Goal: Task Accomplishment & Management: Manage account settings

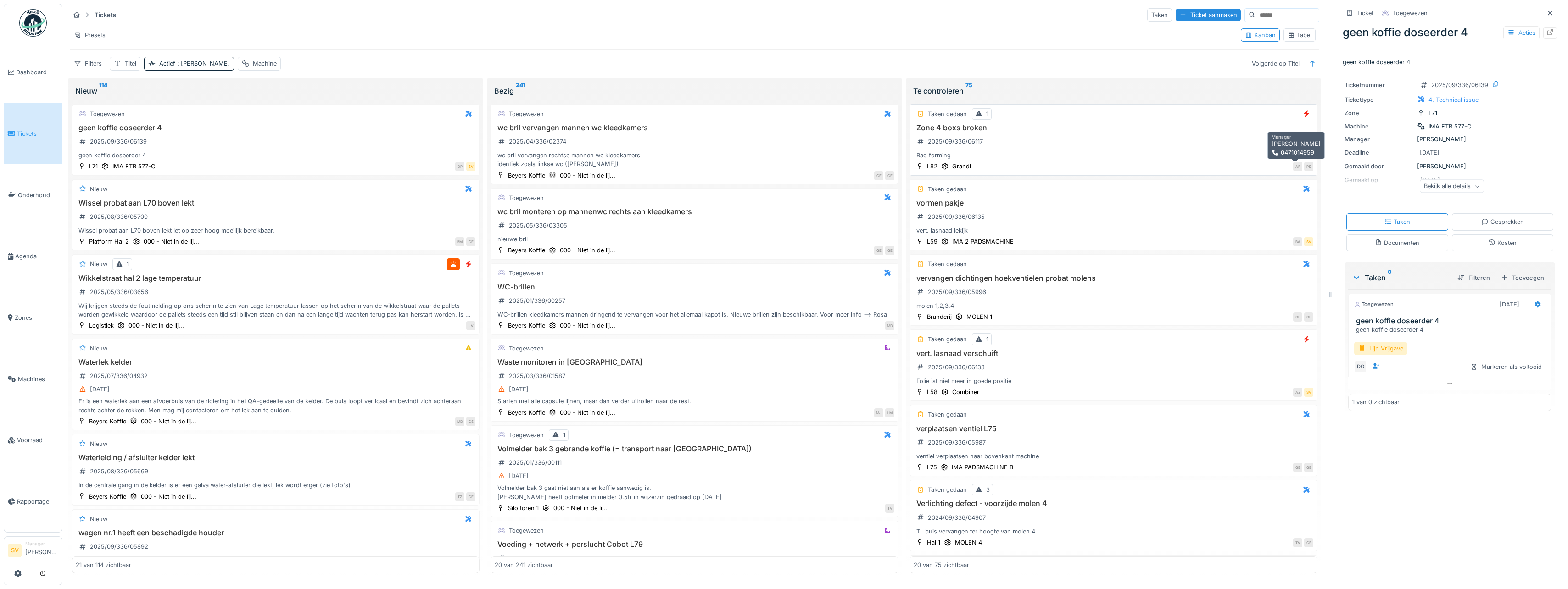
scroll to position [2, 0]
click at [36, 70] on span "Dashboard" at bounding box center [37, 72] width 42 height 8
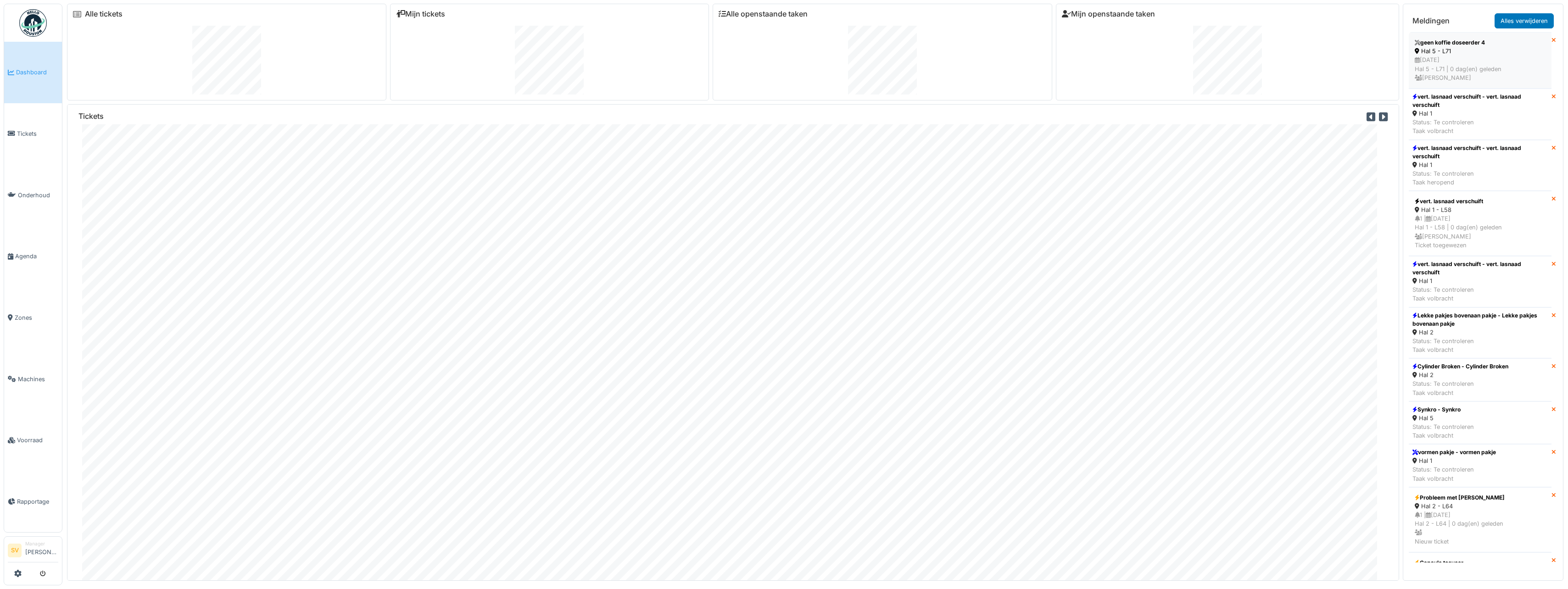
click at [1477, 63] on div "10/09/2025 Hal 5 - L71 | 0 dag(en) geleden Sonja Van de wyngaert" at bounding box center [1480, 68] width 130 height 27
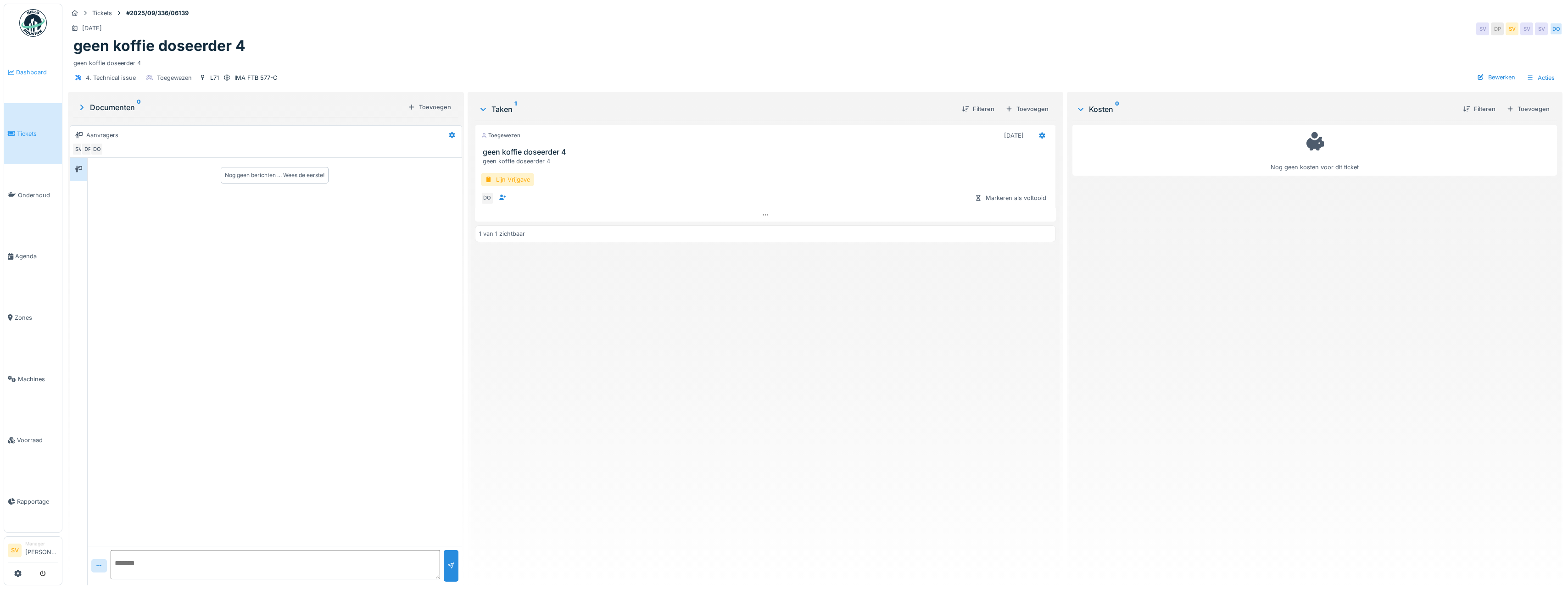
click at [39, 70] on span "Dashboard" at bounding box center [37, 72] width 42 height 8
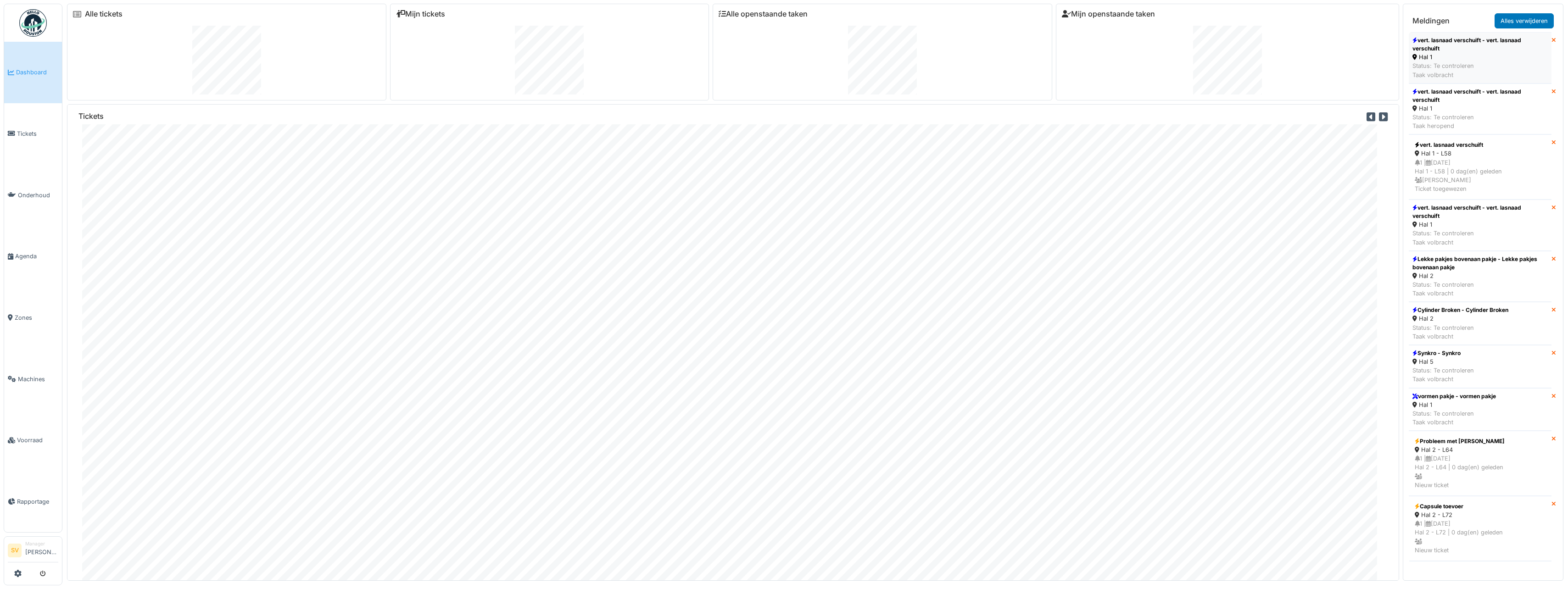
click at [1446, 66] on div "Status: Te controleren Taak volbracht" at bounding box center [1480, 70] width 135 height 17
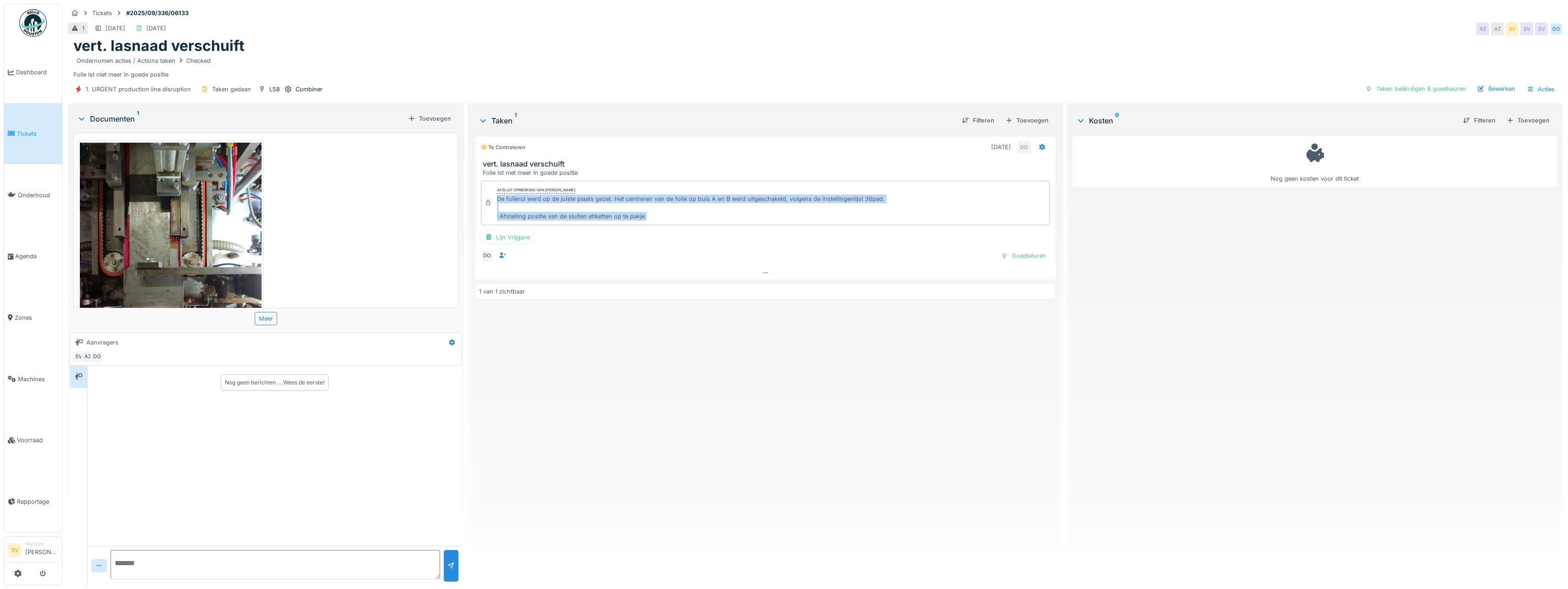
drag, startPoint x: 495, startPoint y: 199, endPoint x: 648, endPoint y: 226, distance: 155.4
click at [648, 226] on div "Afsluit opmerking van Damian Olejnik De folierol werd op de juiste plaats gezet…" at bounding box center [765, 221] width 581 height 89
copy div "De folierol werd op de juiste plaats gezet. Het centreren van de folie op buis …"
click at [1420, 86] on div "Taken beëindigen & goedkeuren" at bounding box center [1416, 89] width 108 height 12
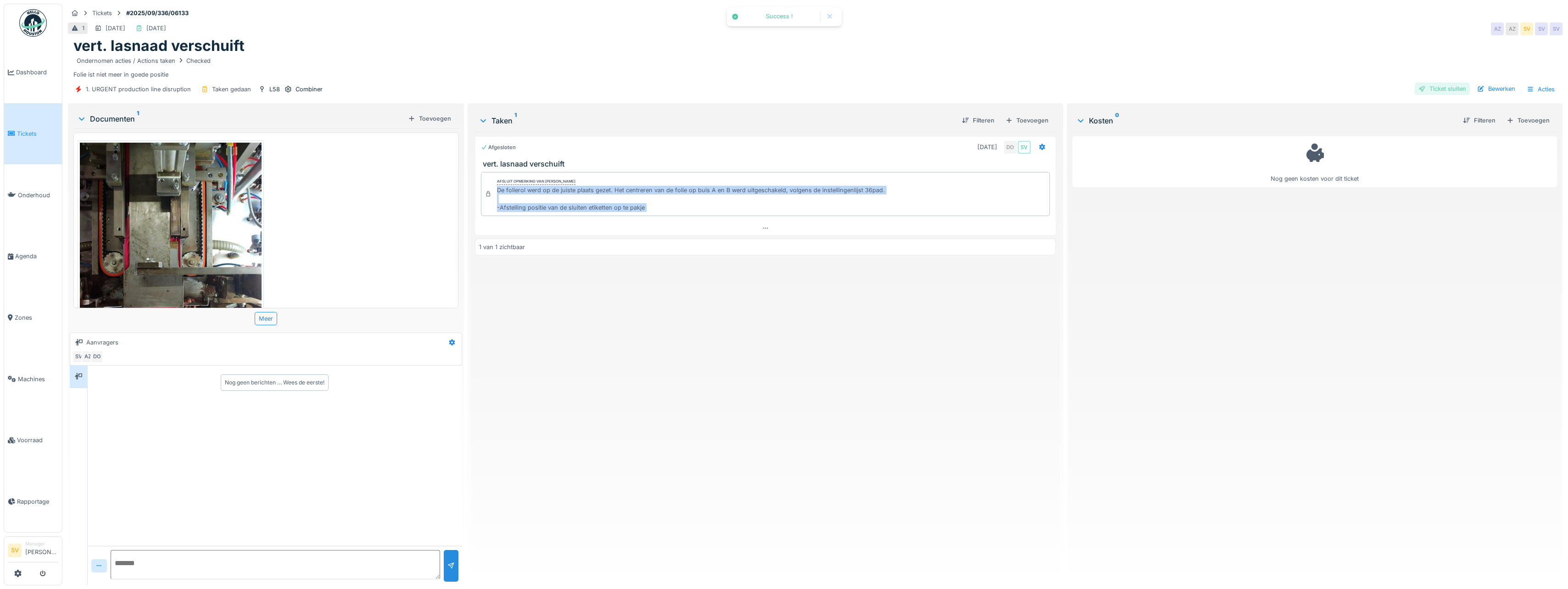
click at [1426, 86] on div "Ticket sluiten" at bounding box center [1442, 89] width 55 height 12
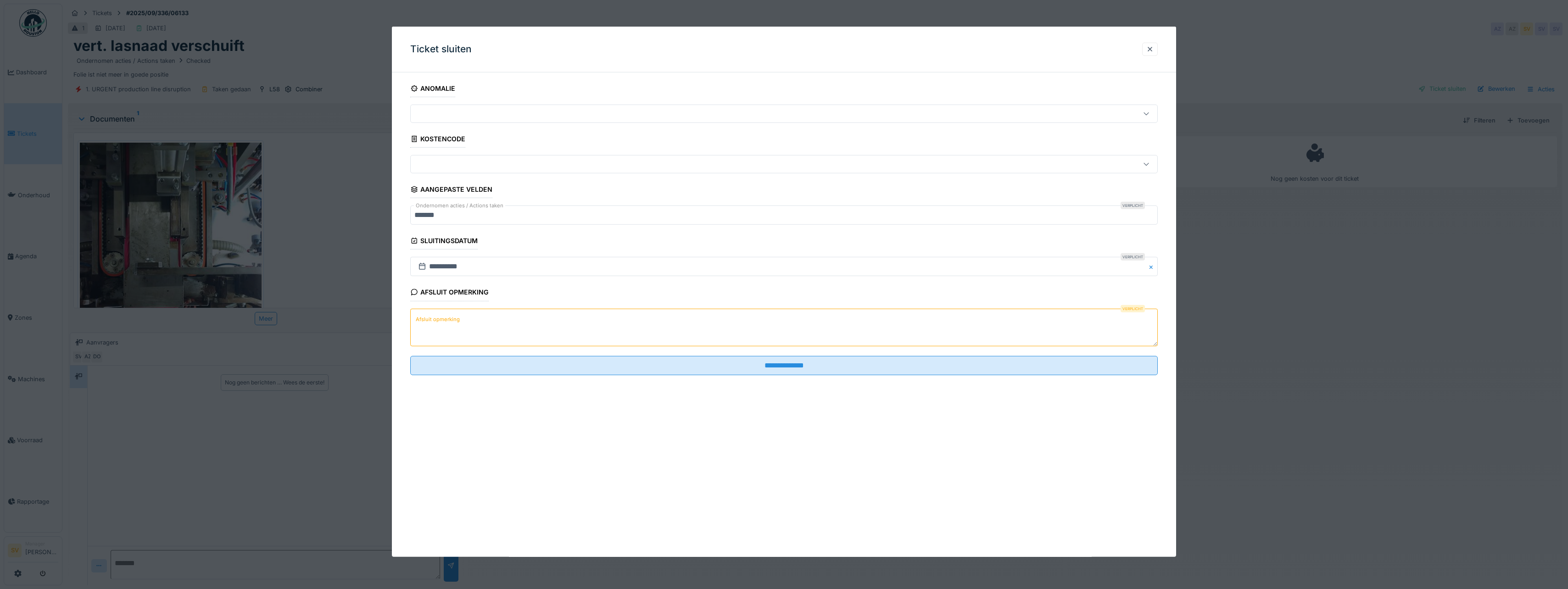
click at [605, 311] on textarea "Afsluit opmerking" at bounding box center [784, 327] width 747 height 38
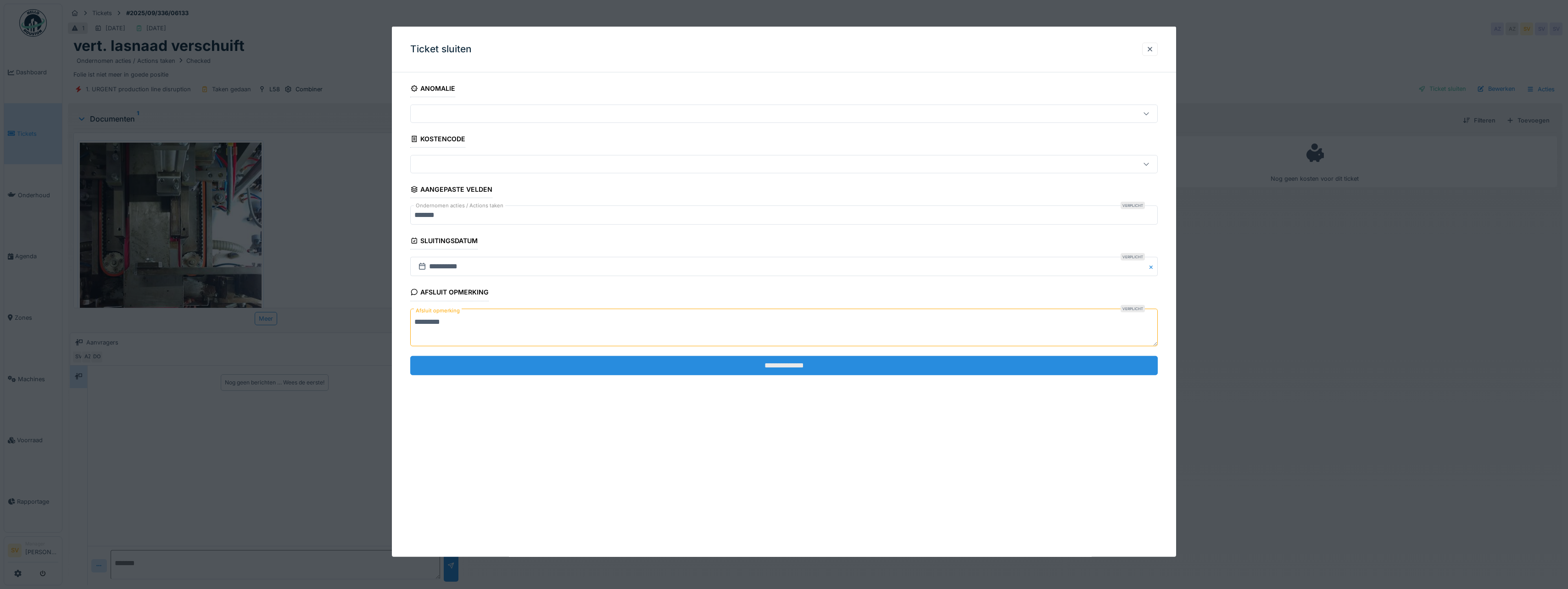
type textarea "*********"
click at [789, 365] on input "**********" at bounding box center [784, 365] width 747 height 19
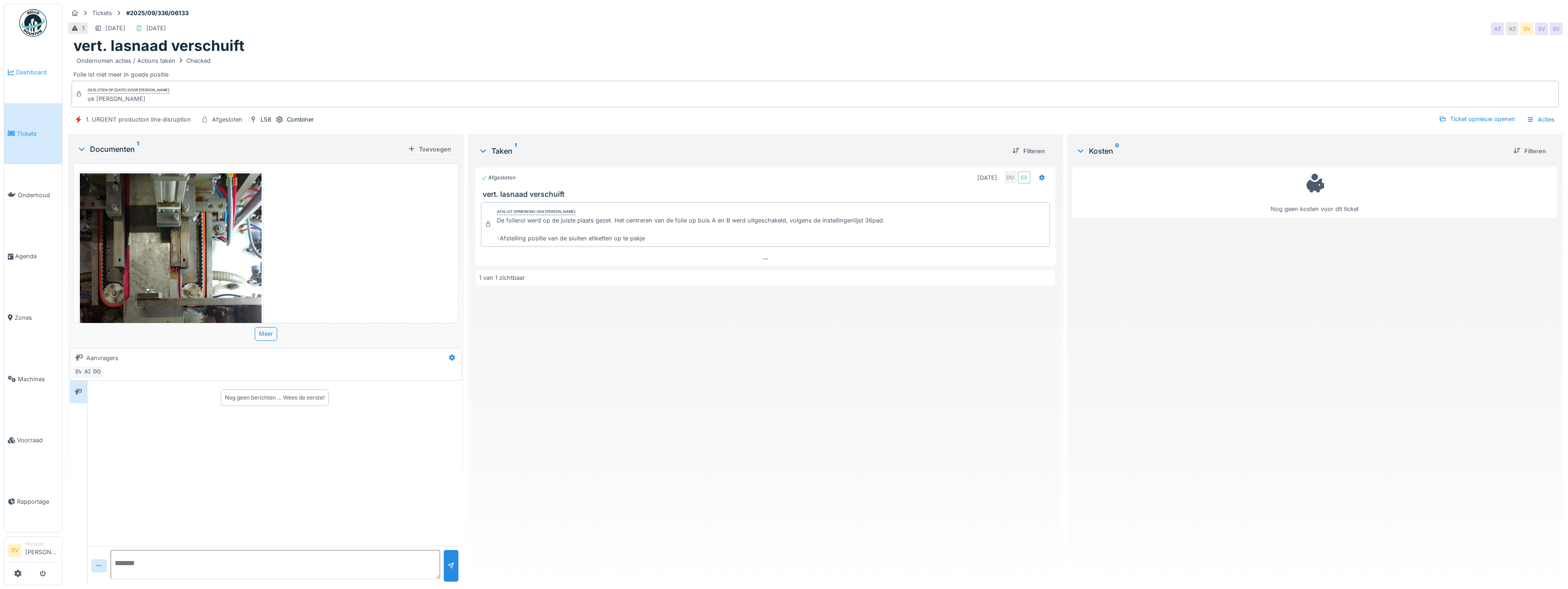
click at [21, 70] on span "Dashboard" at bounding box center [37, 72] width 42 height 8
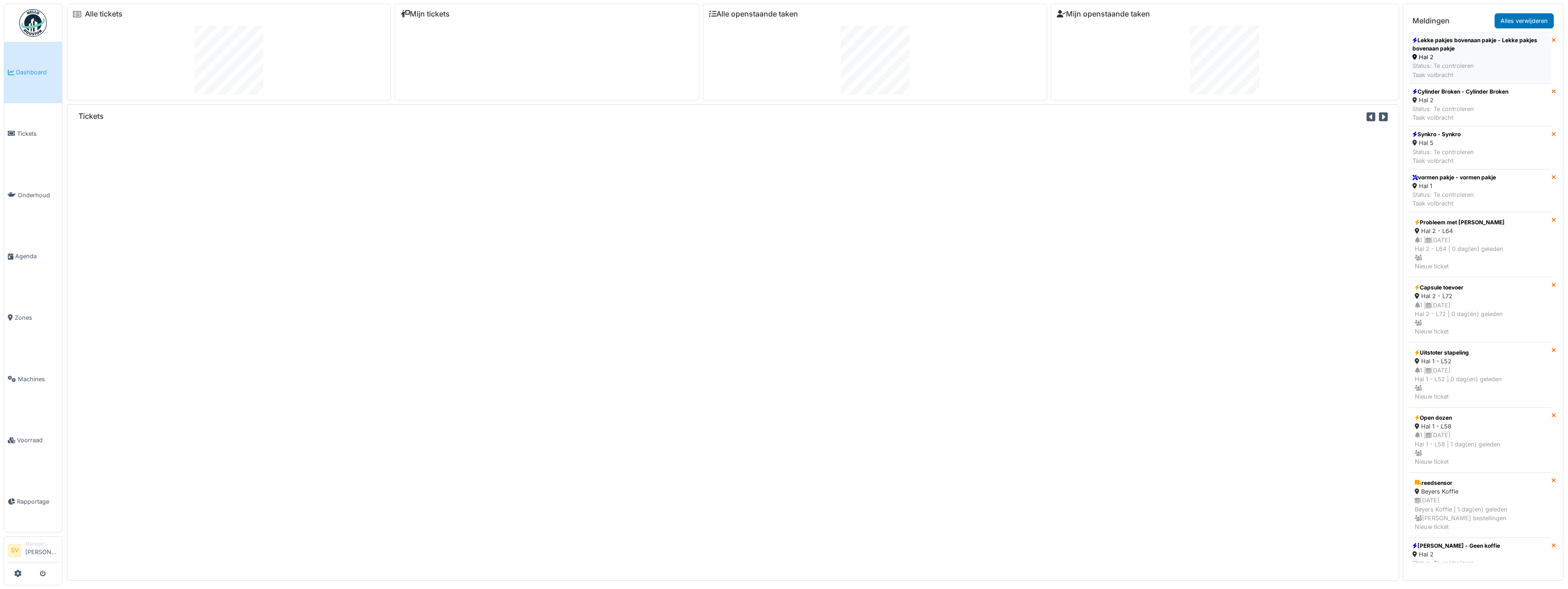
click at [1458, 65] on div "Status: Te controleren Taak volbracht" at bounding box center [1480, 70] width 135 height 17
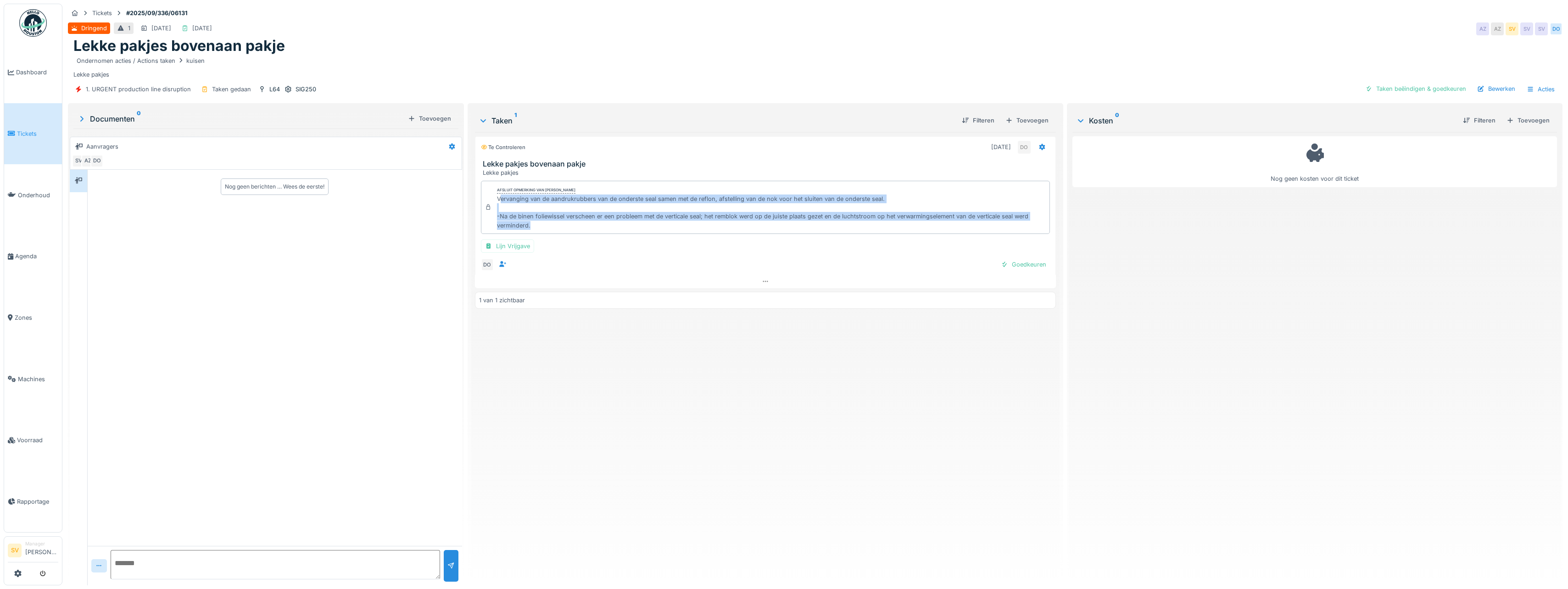
drag, startPoint x: 498, startPoint y: 200, endPoint x: 530, endPoint y: 226, distance: 41.2
click at [530, 226] on div "Vervanging van de aandrukrubbers van de onderste seal samen met de reflon, afst…" at bounding box center [771, 211] width 548 height 36
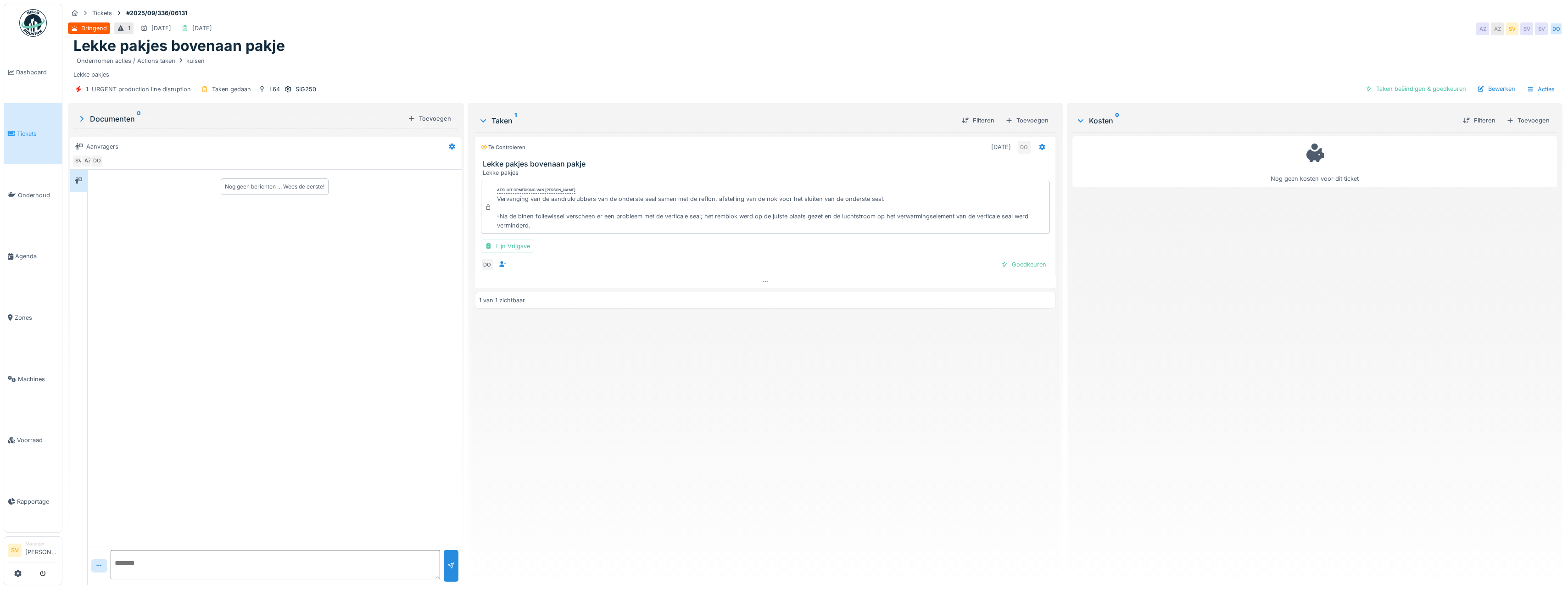
drag, startPoint x: 530, startPoint y: 226, endPoint x: 496, endPoint y: 197, distance: 44.7
click at [497, 197] on div "Vervanging van de aandrukrubbers van de onderste seal samen met de reflon, afst…" at bounding box center [771, 211] width 548 height 36
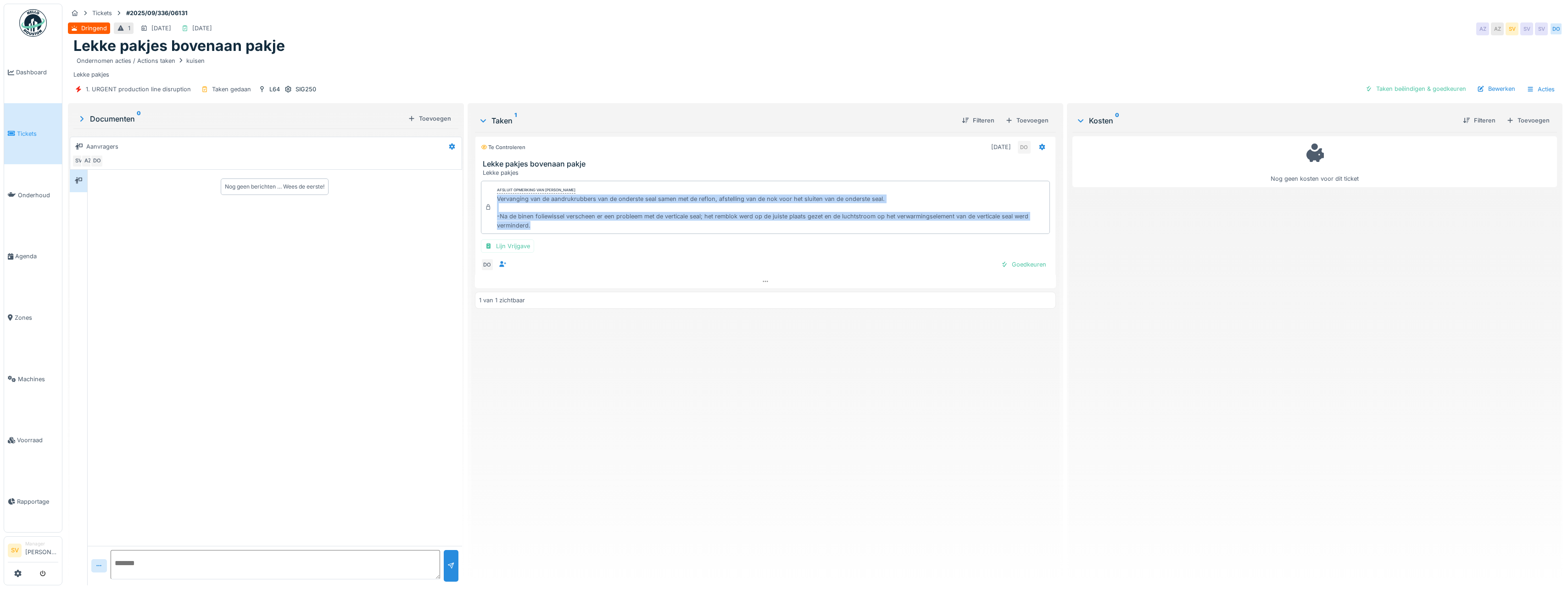
drag, startPoint x: 494, startPoint y: 199, endPoint x: 620, endPoint y: 233, distance: 130.5
click at [620, 233] on div "Afsluit opmerking van Damian Olejnik Vervanging van de aandrukrubbers van de on…" at bounding box center [765, 207] width 569 height 53
copy div "Vervanging van de aandrukrubbers van de onderste seal samen met de reflon, afst…"
click at [1416, 89] on div "Taken beëindigen & goedkeuren" at bounding box center [1416, 89] width 108 height 12
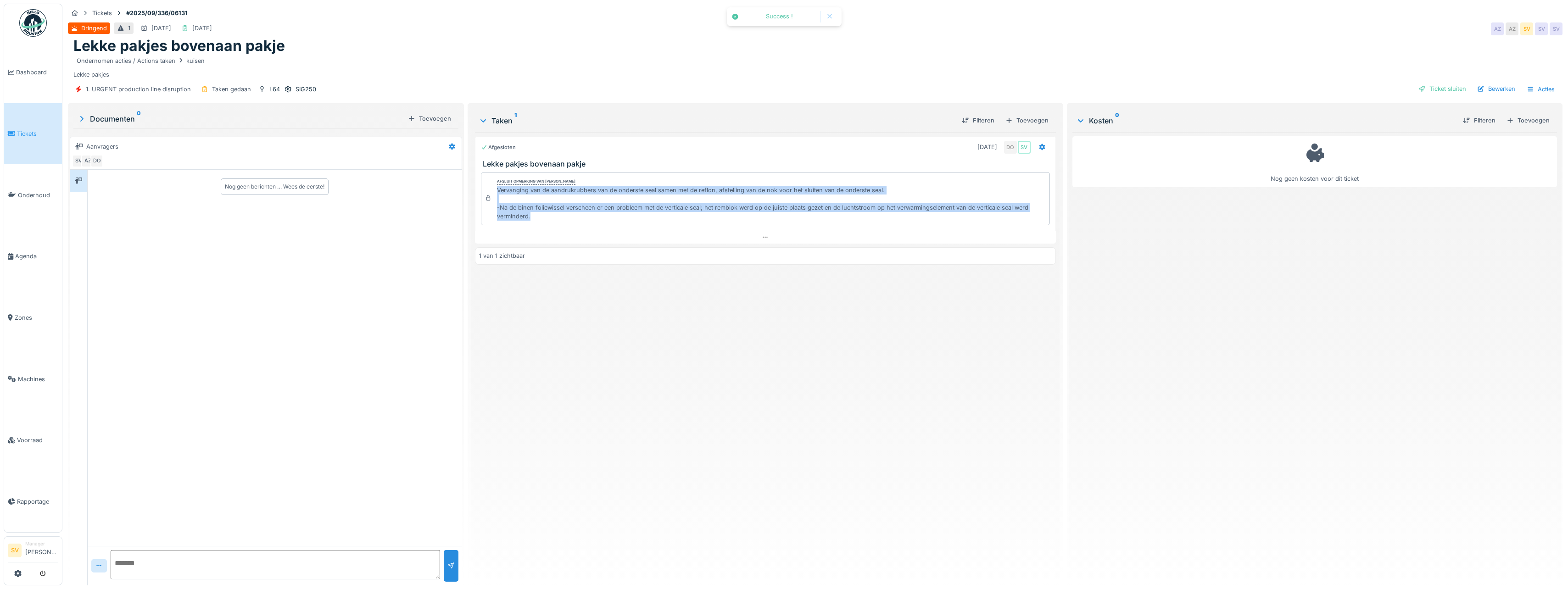
click at [1430, 89] on div "Ticket sluiten" at bounding box center [1442, 89] width 55 height 12
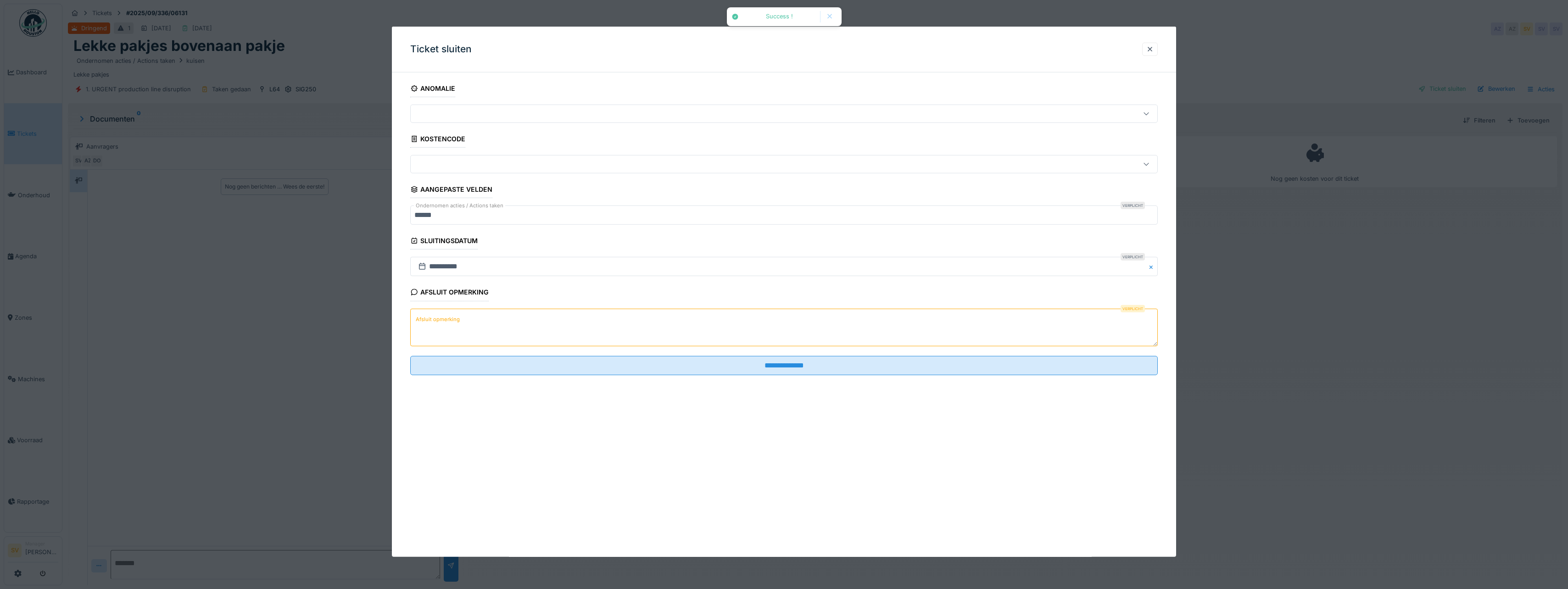
click at [517, 321] on textarea "Afsluit opmerking" at bounding box center [784, 327] width 747 height 38
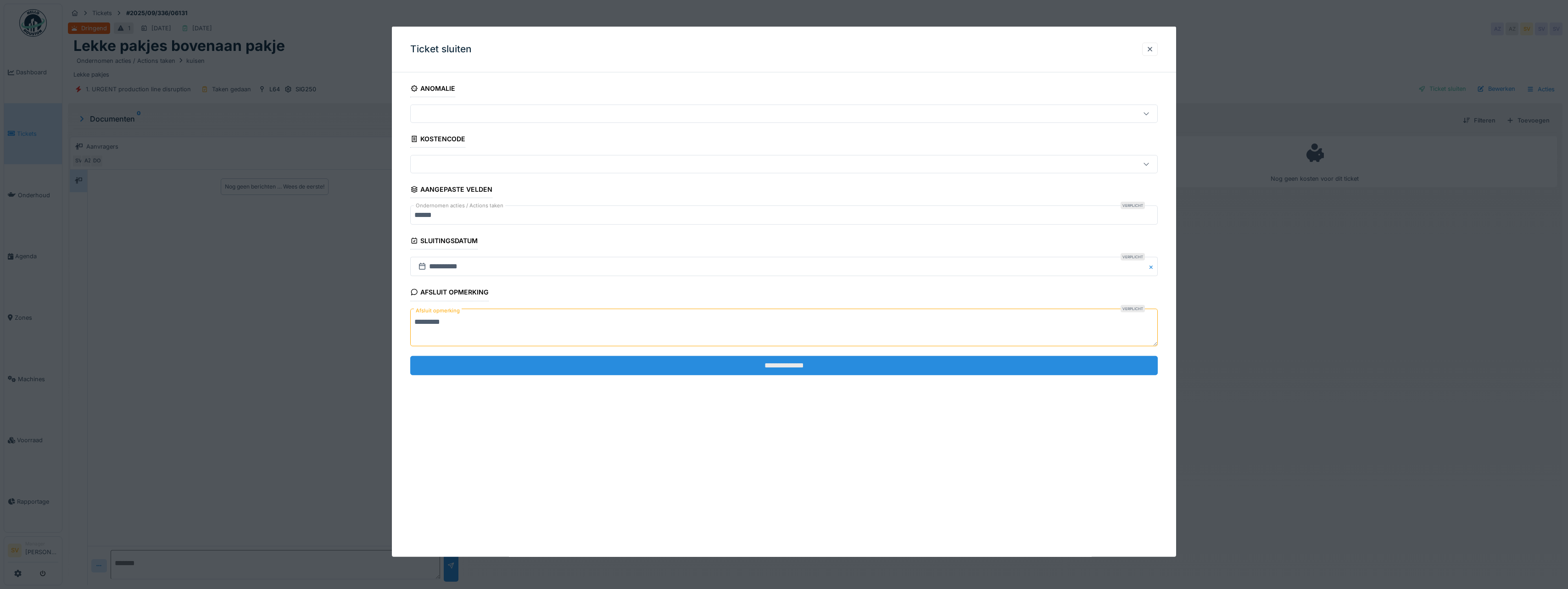
type textarea "*********"
click at [775, 369] on input "**********" at bounding box center [784, 365] width 747 height 19
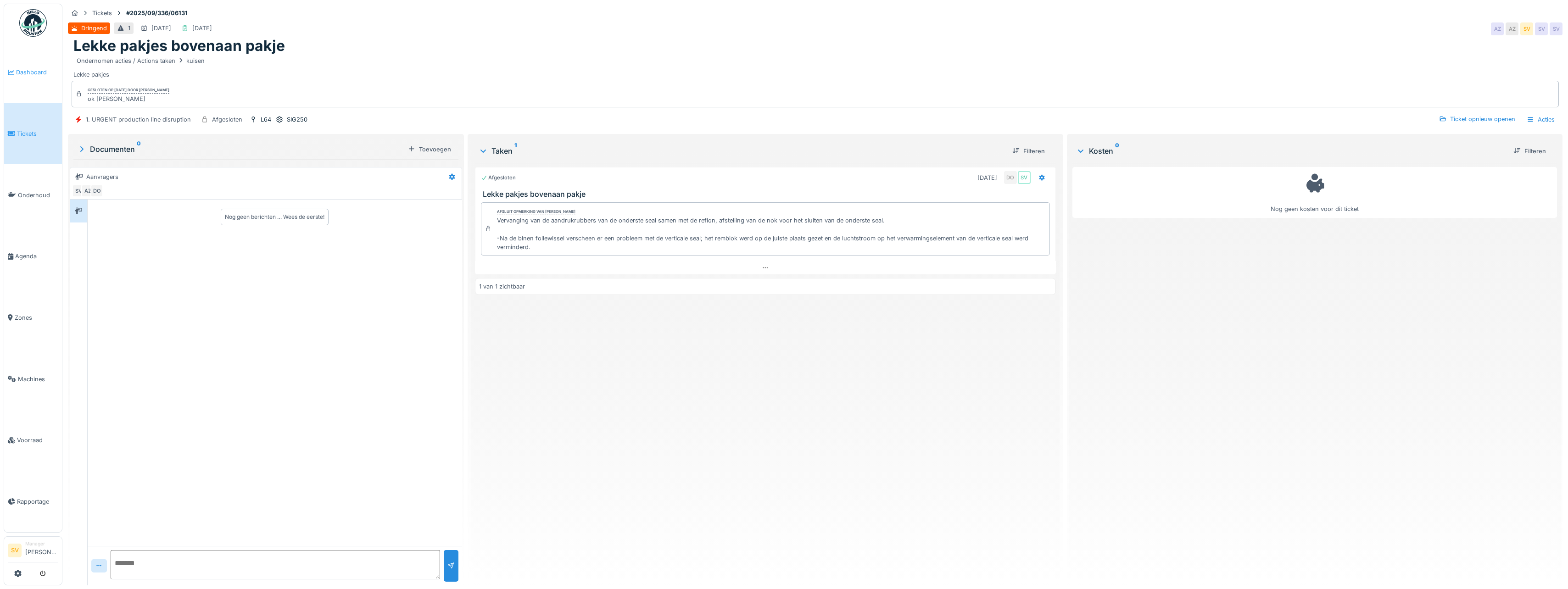
click at [33, 71] on span "Dashboard" at bounding box center [37, 72] width 42 height 8
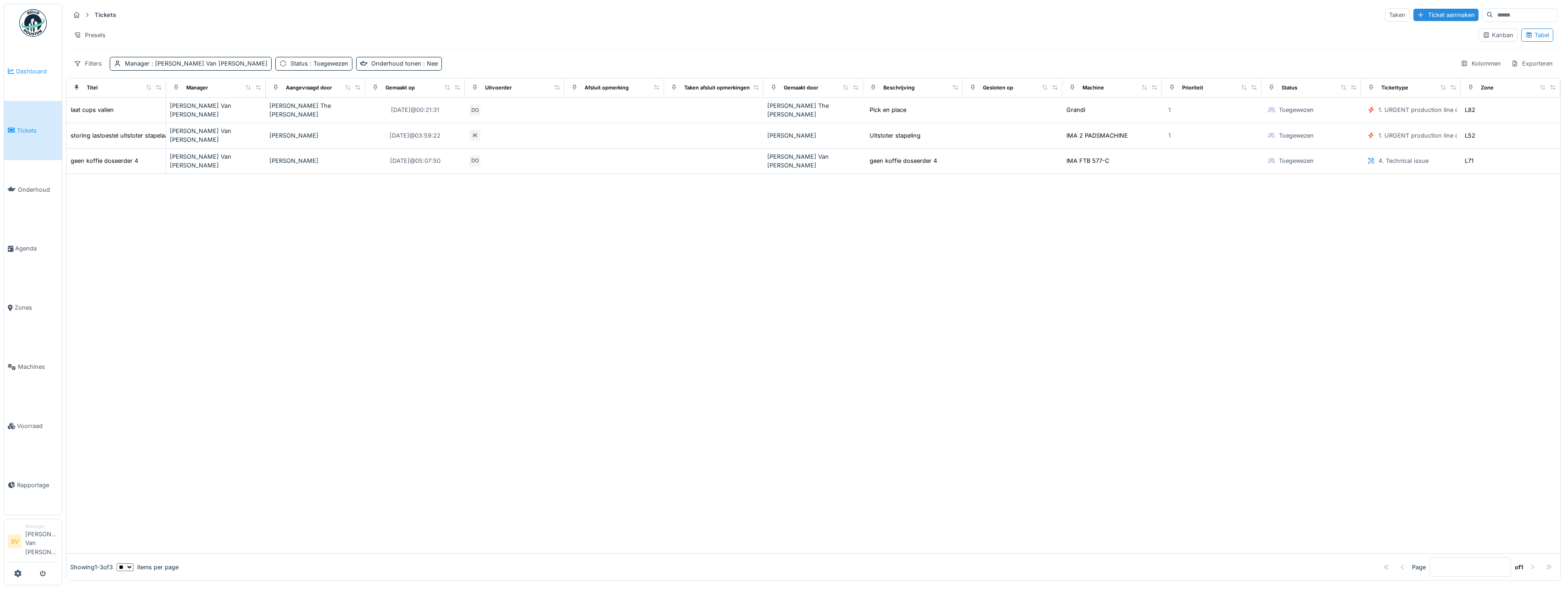
click at [35, 76] on link "Dashboard" at bounding box center [33, 71] width 58 height 59
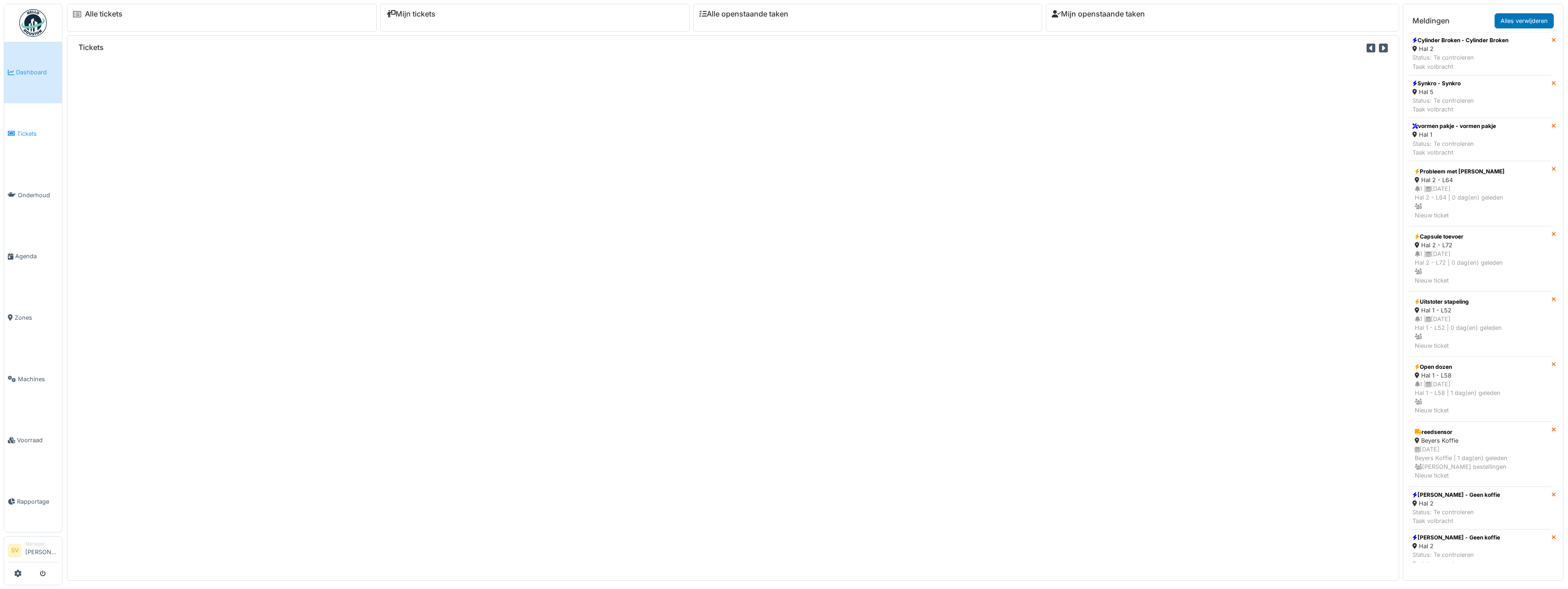
click at [30, 132] on span "Tickets" at bounding box center [37, 133] width 41 height 8
click at [23, 130] on span "Tickets" at bounding box center [37, 133] width 41 height 8
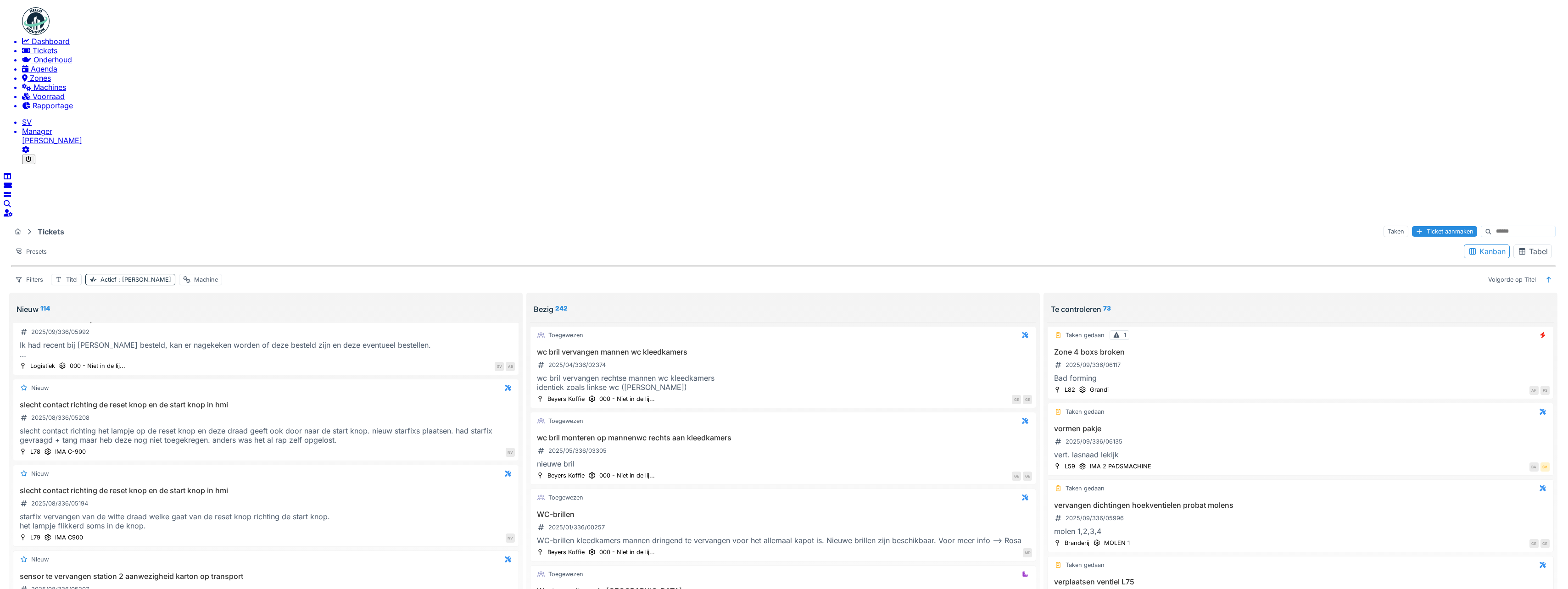
scroll to position [2, 0]
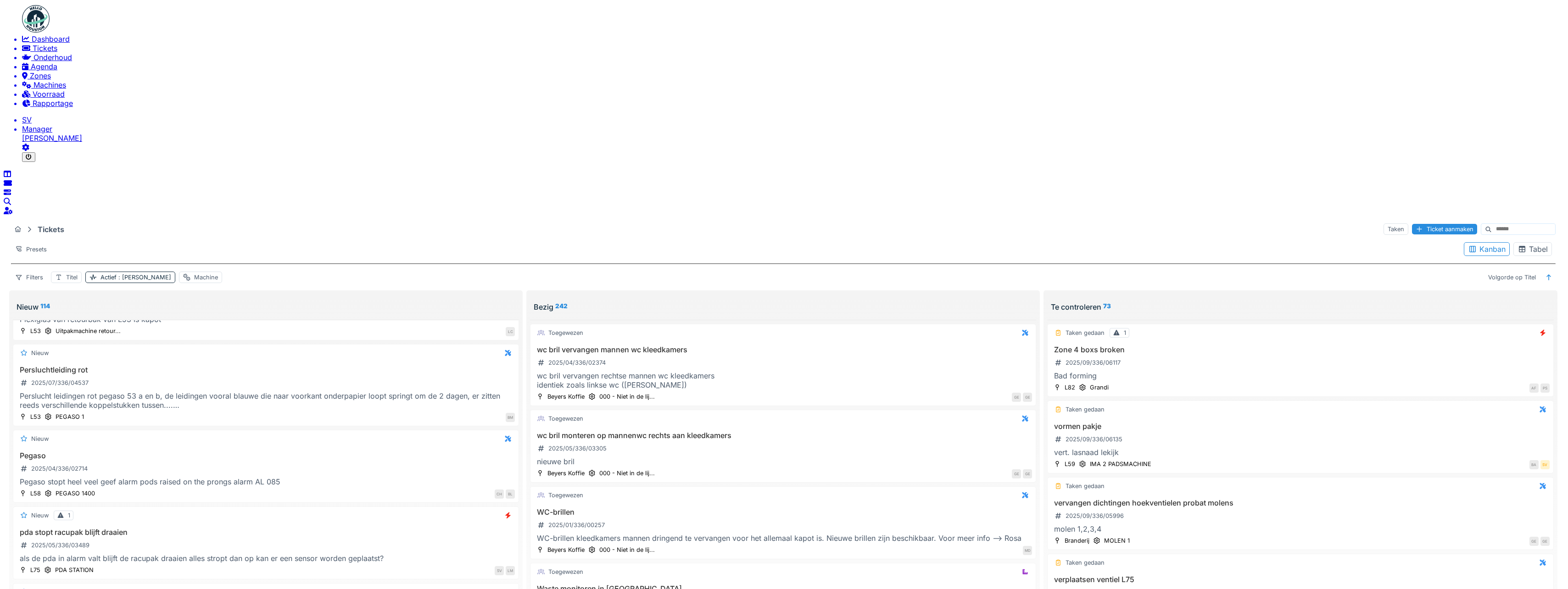
scroll to position [2769, 0]
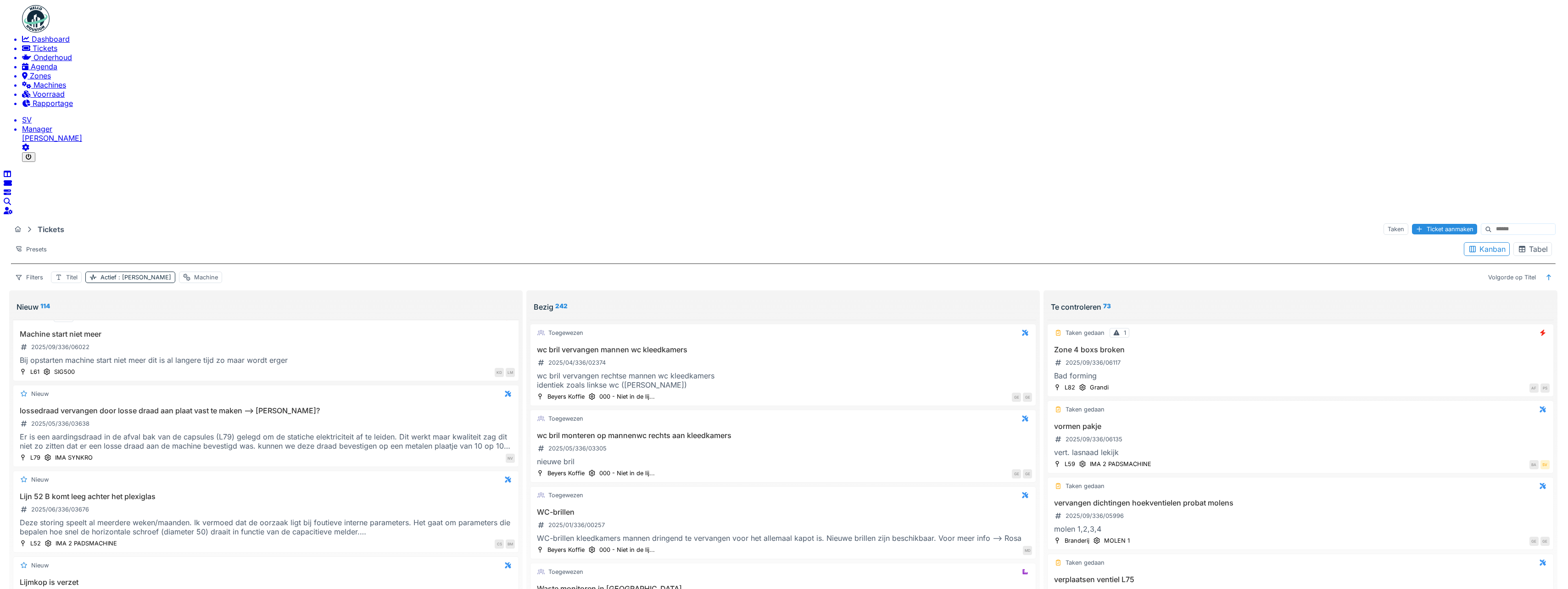
scroll to position [4354, 0]
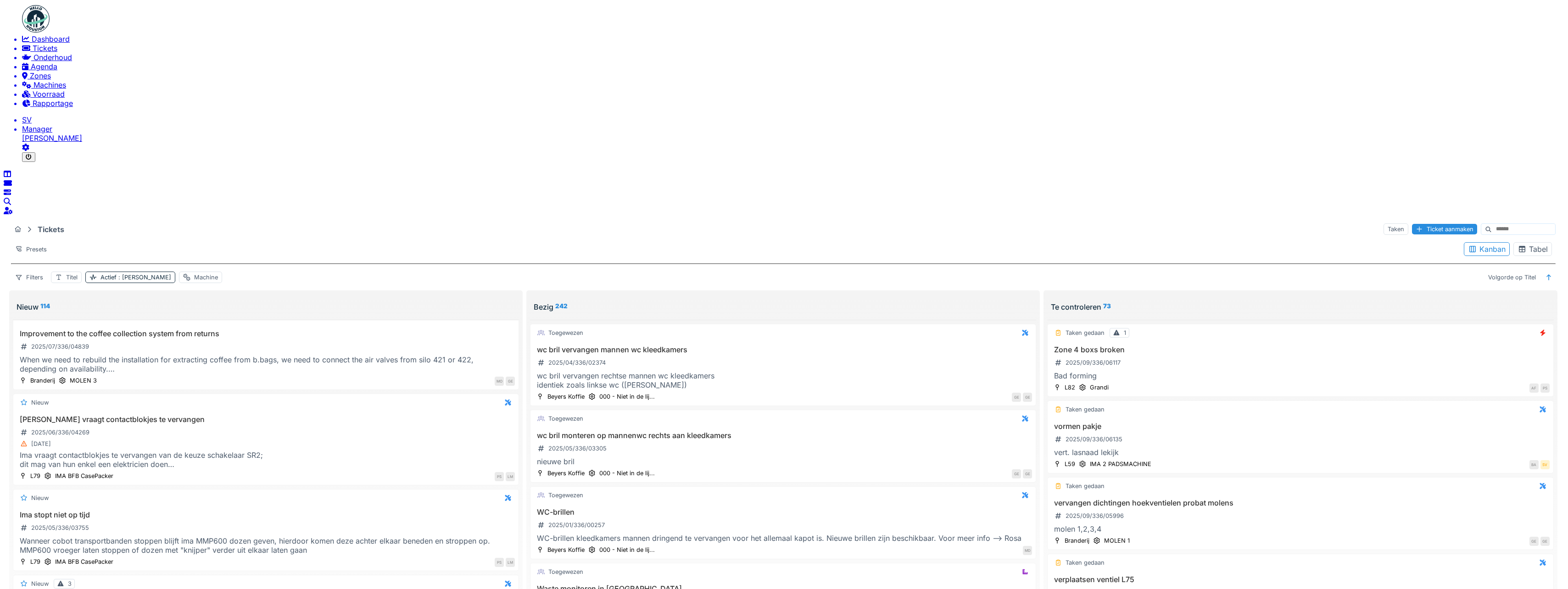
scroll to position [6004, 0]
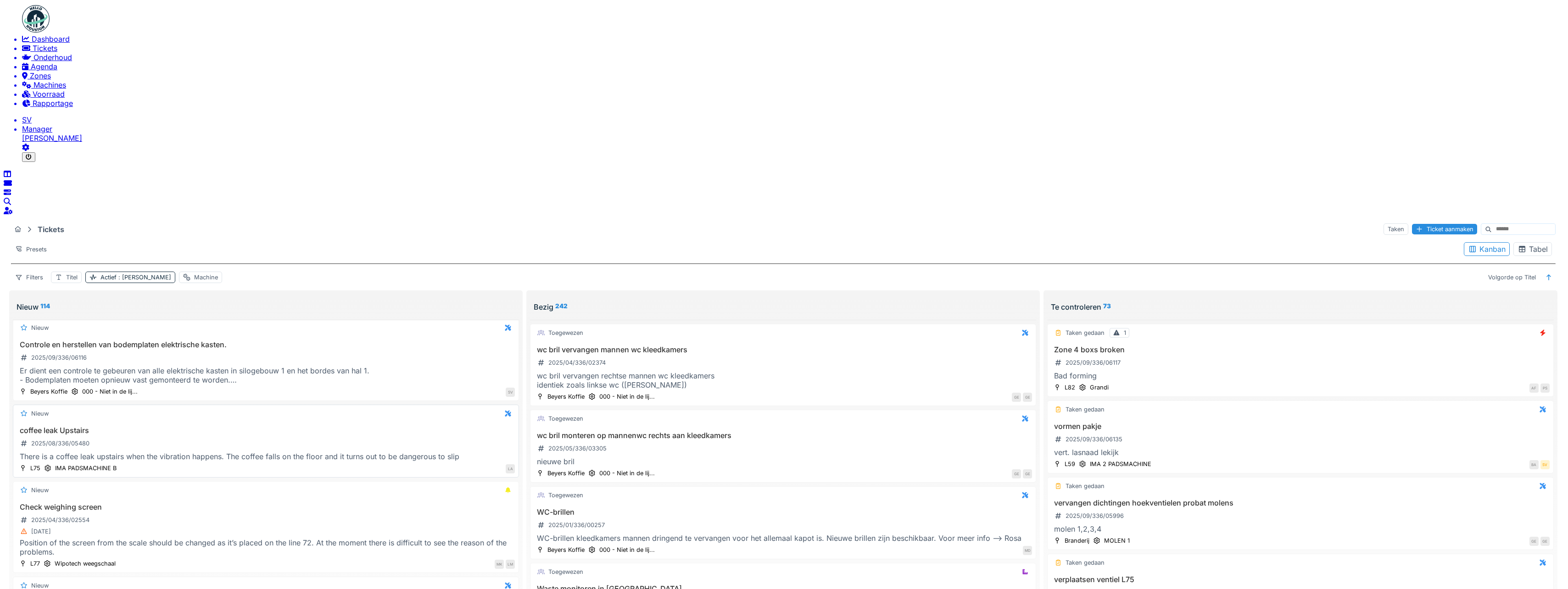
scroll to position [7583, 0]
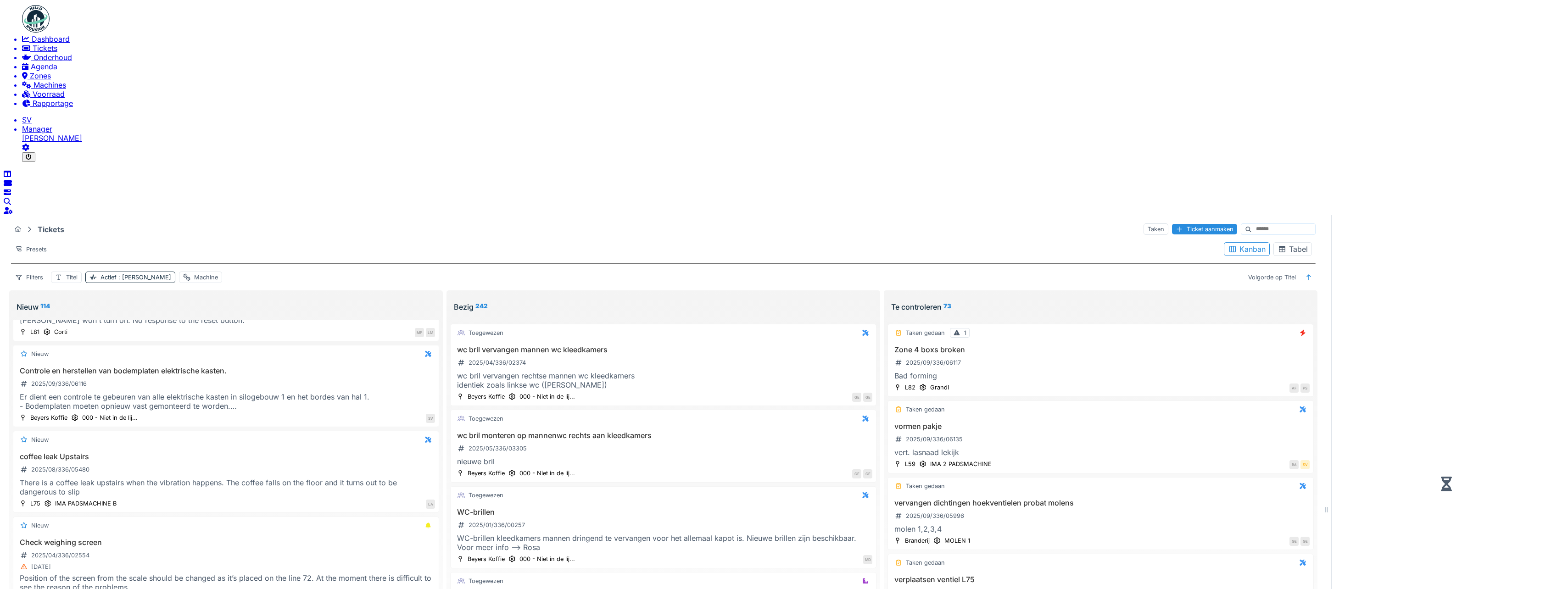
scroll to position [7592, 0]
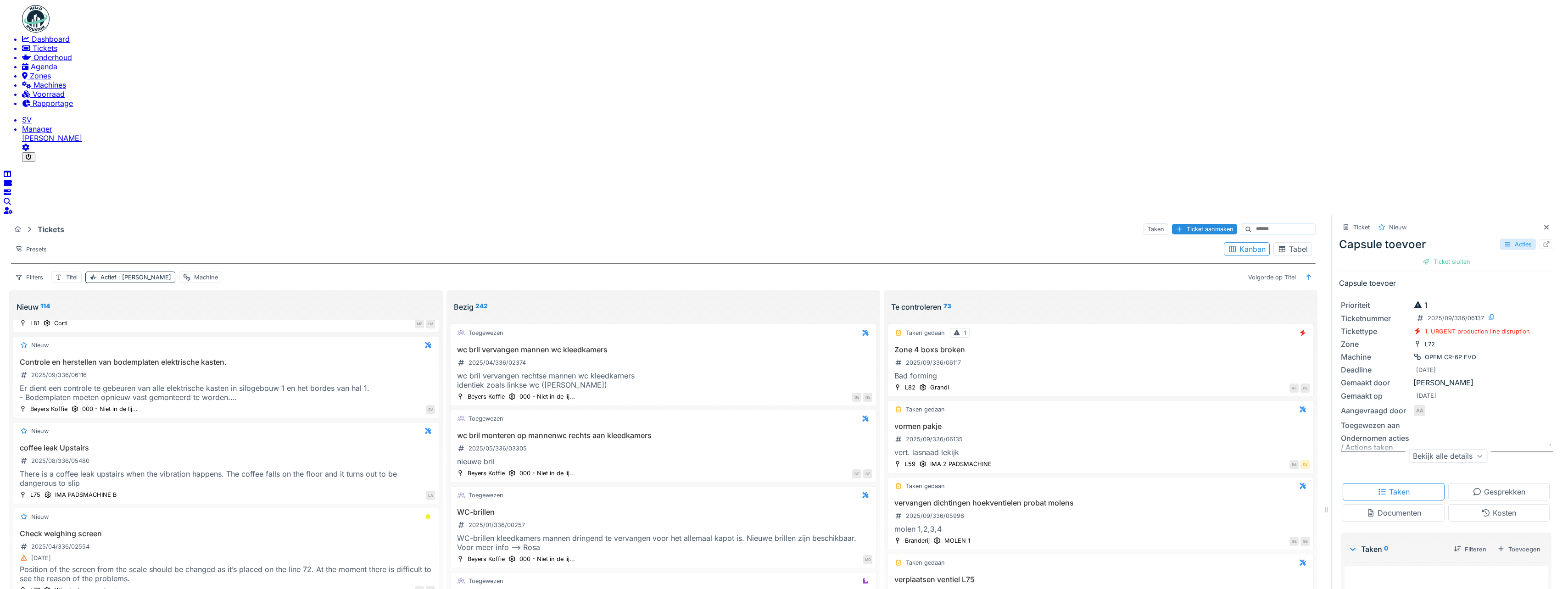
click at [1504, 242] on icon at bounding box center [1507, 244] width 5 height 5
click at [1441, 49] on div "Bewerken" at bounding box center [1463, 49] width 108 height 11
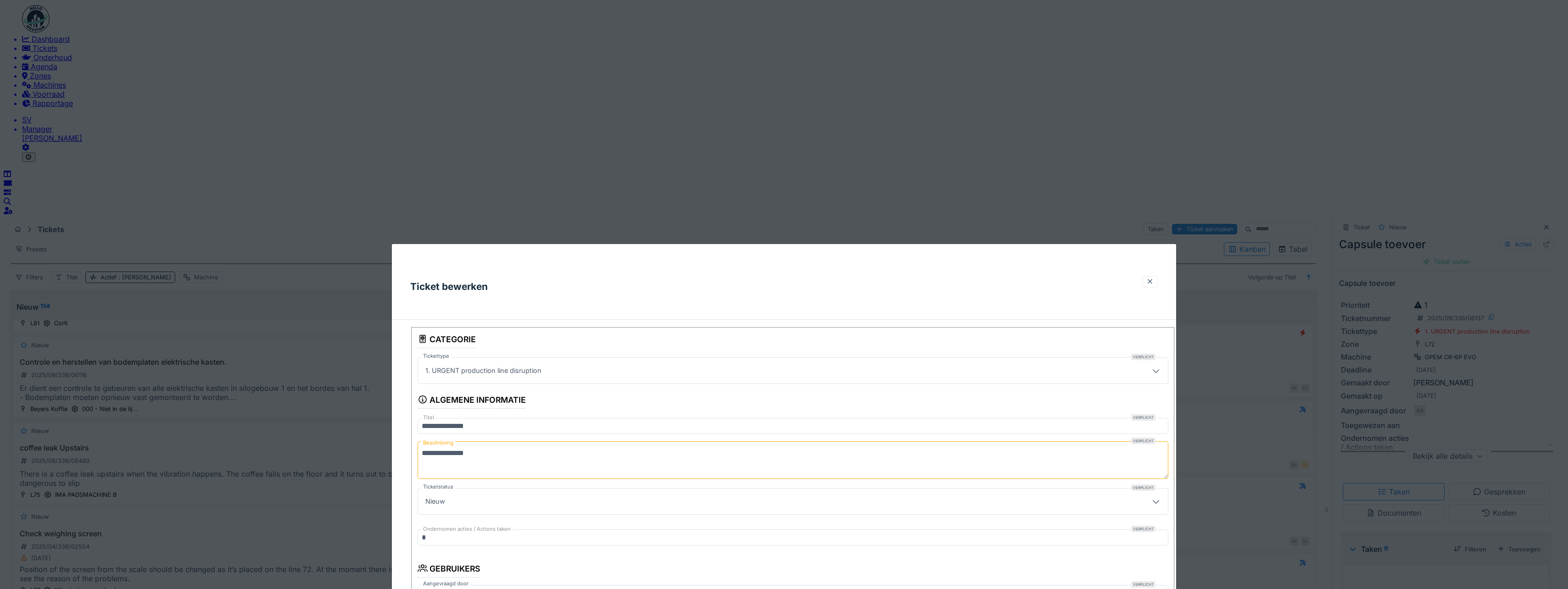
click at [1154, 278] on div at bounding box center [1150, 281] width 8 height 7
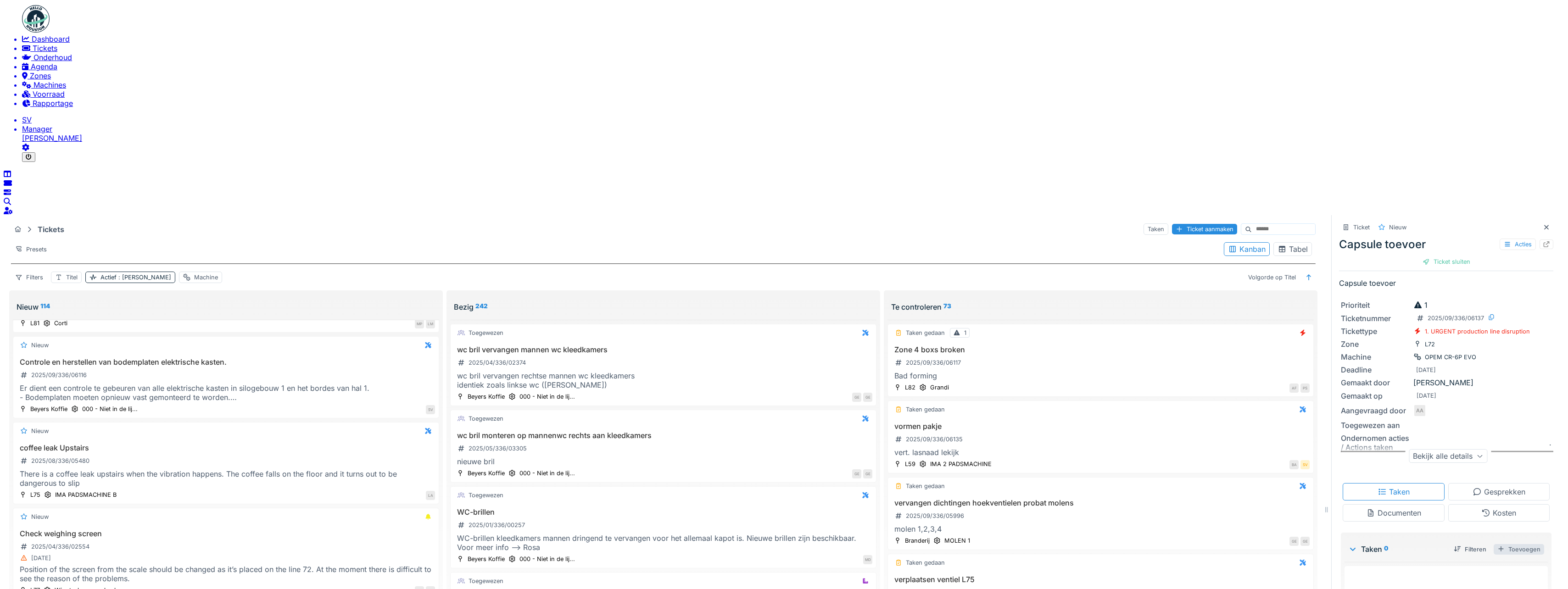
click at [1503, 544] on div "Toevoegen" at bounding box center [1519, 549] width 51 height 11
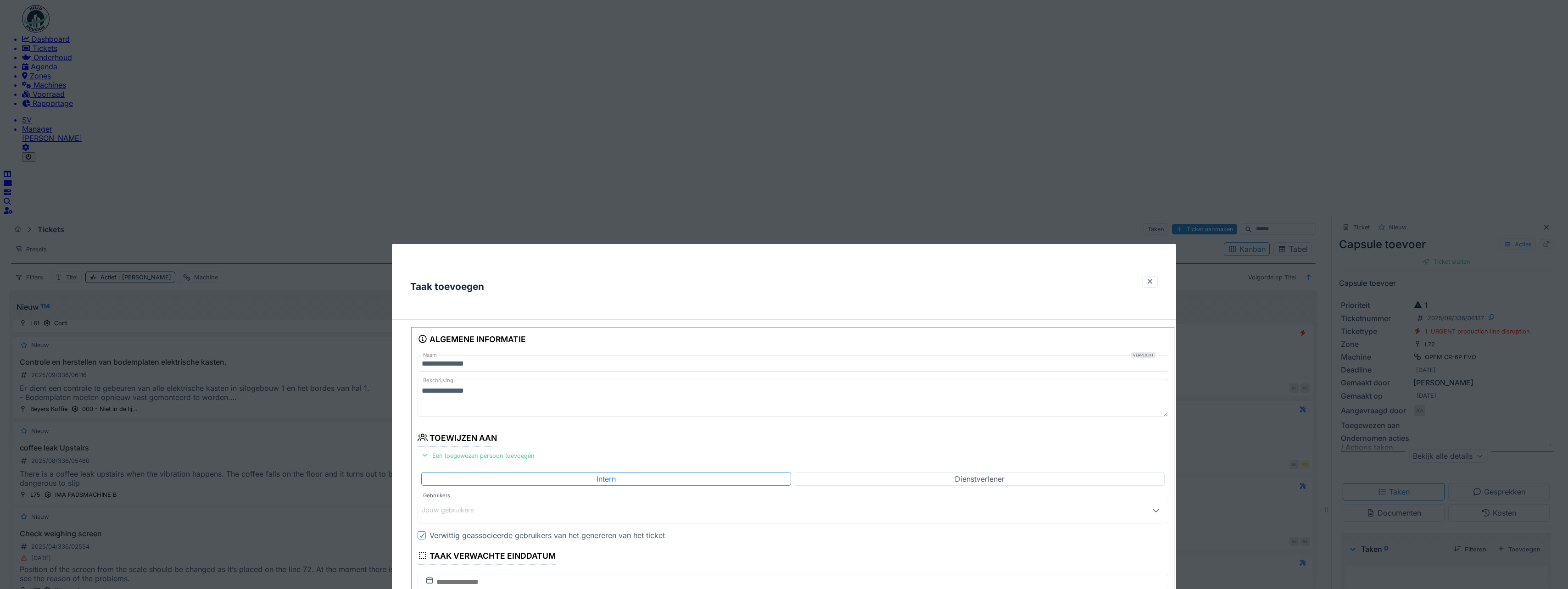
click at [456, 506] on div "Jouw gebruikers" at bounding box center [454, 509] width 65 height 8
click at [462, 312] on div "Technici" at bounding box center [458, 308] width 31 height 15
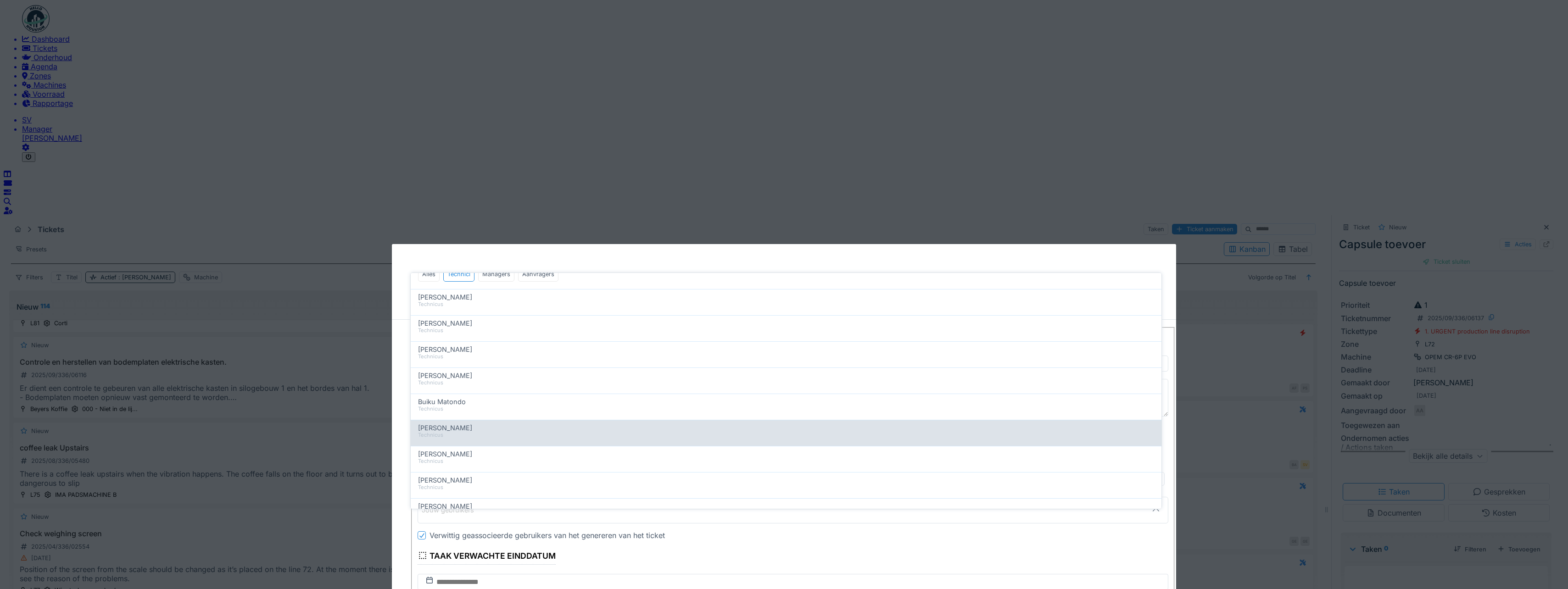
scroll to position [92, 0]
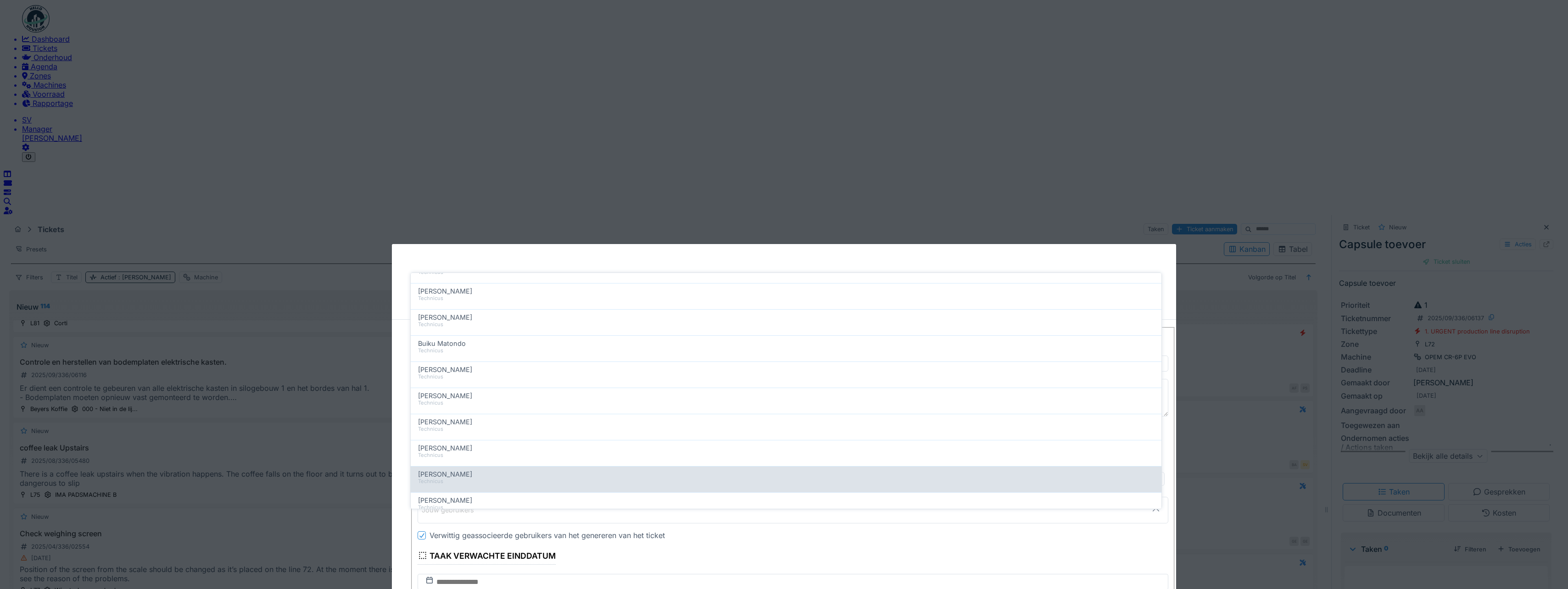
click at [448, 472] on span "Ismail Kosar" at bounding box center [445, 474] width 54 height 8
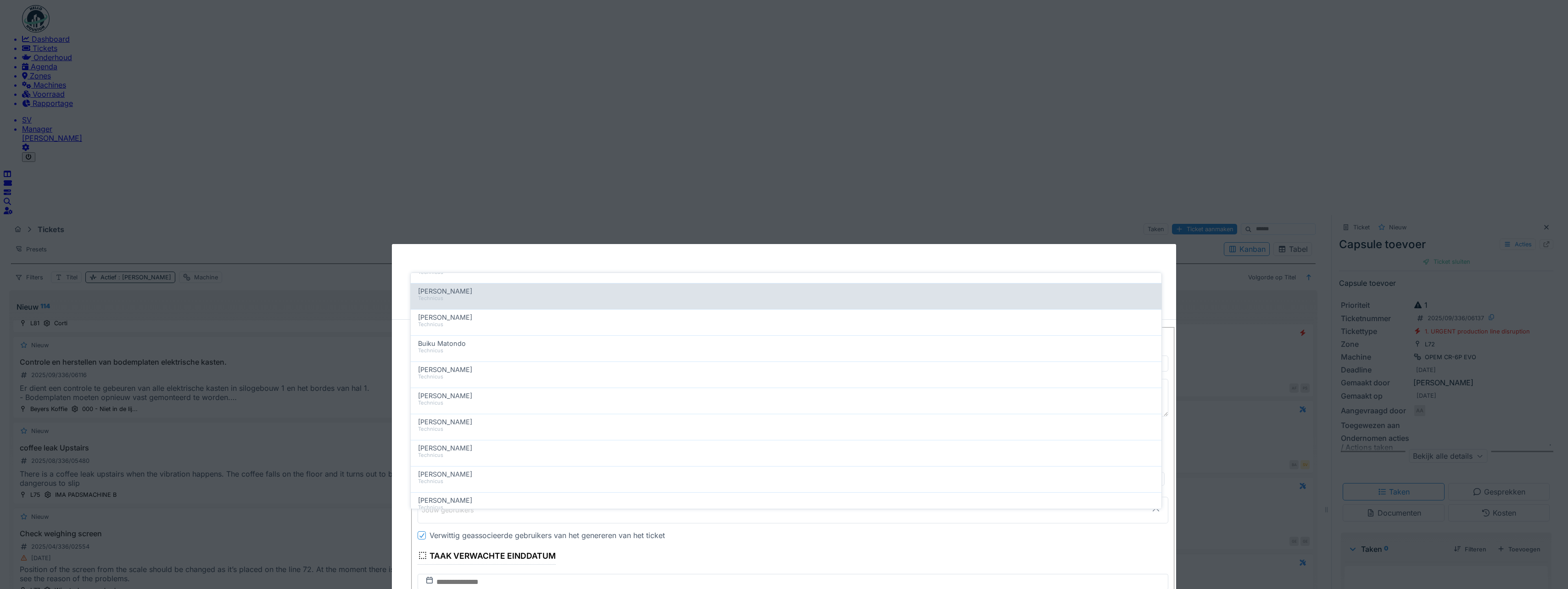
type input "****"
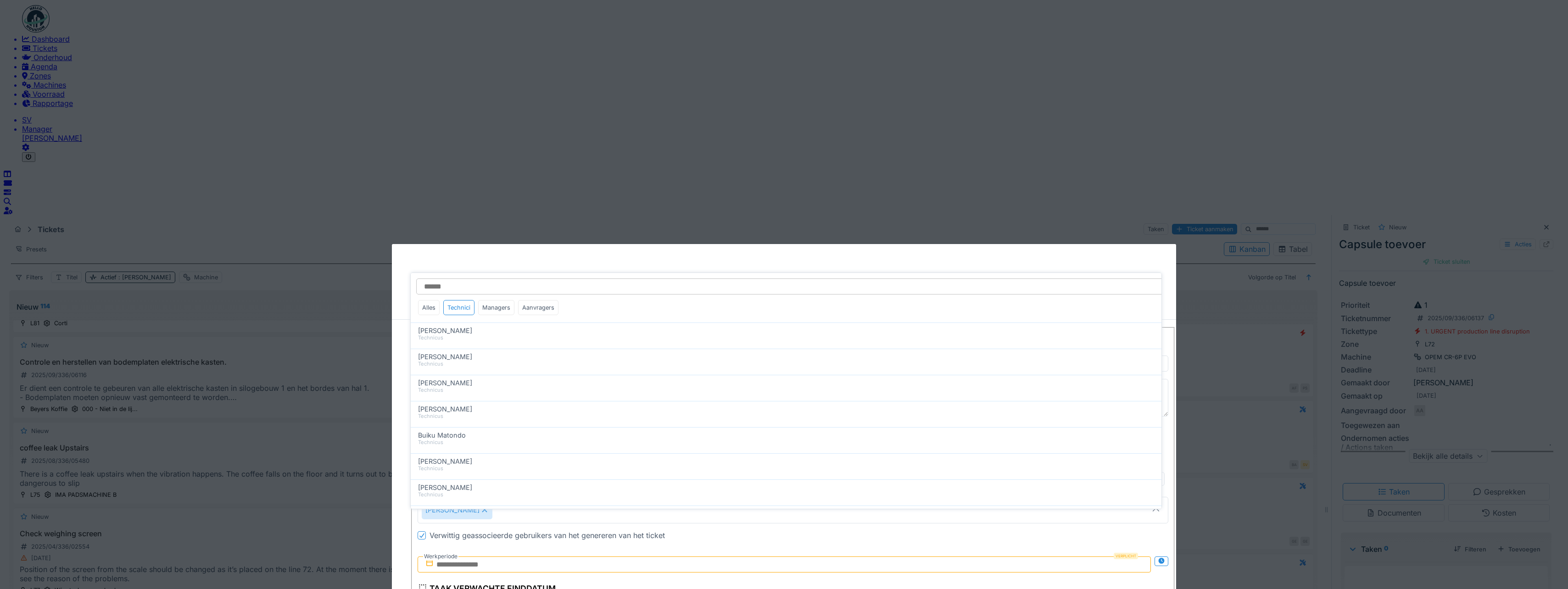
click at [1152, 506] on icon at bounding box center [1156, 509] width 9 height 8
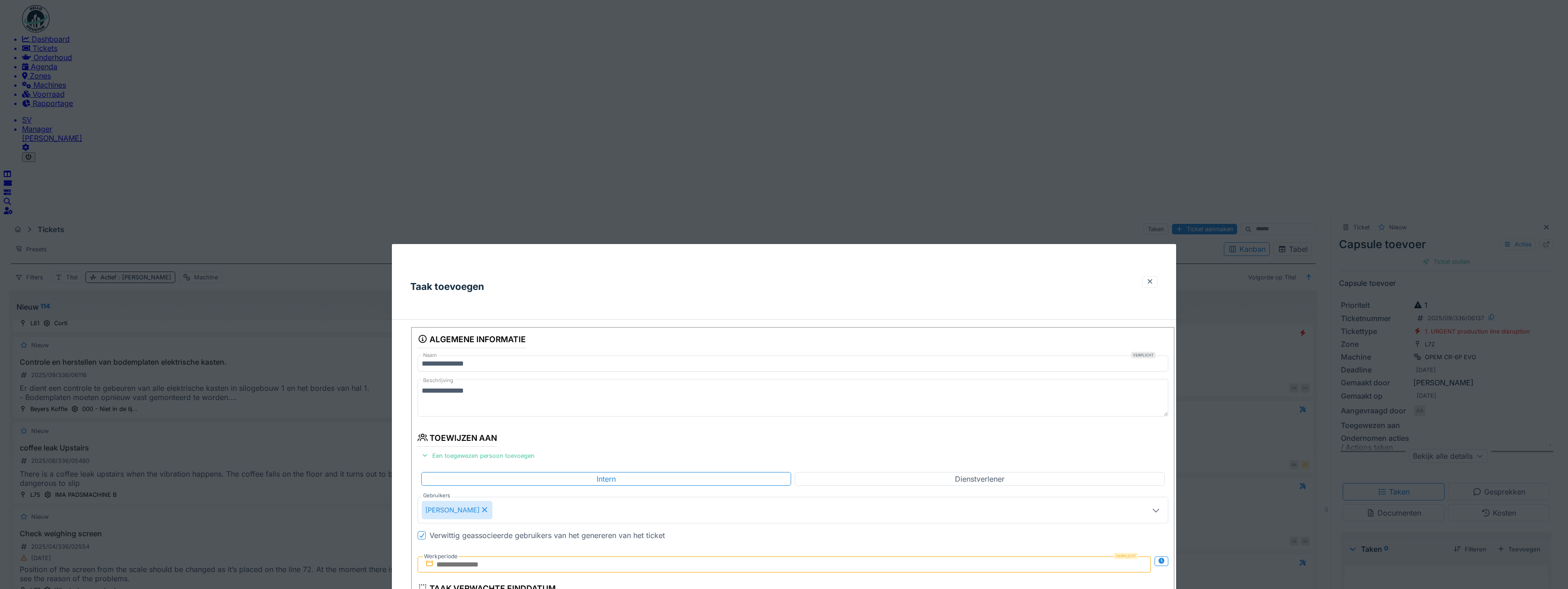
drag, startPoint x: 511, startPoint y: 311, endPoint x: 537, endPoint y: 318, distance: 26.9
click at [511, 556] on input "text" at bounding box center [784, 563] width 734 height 16
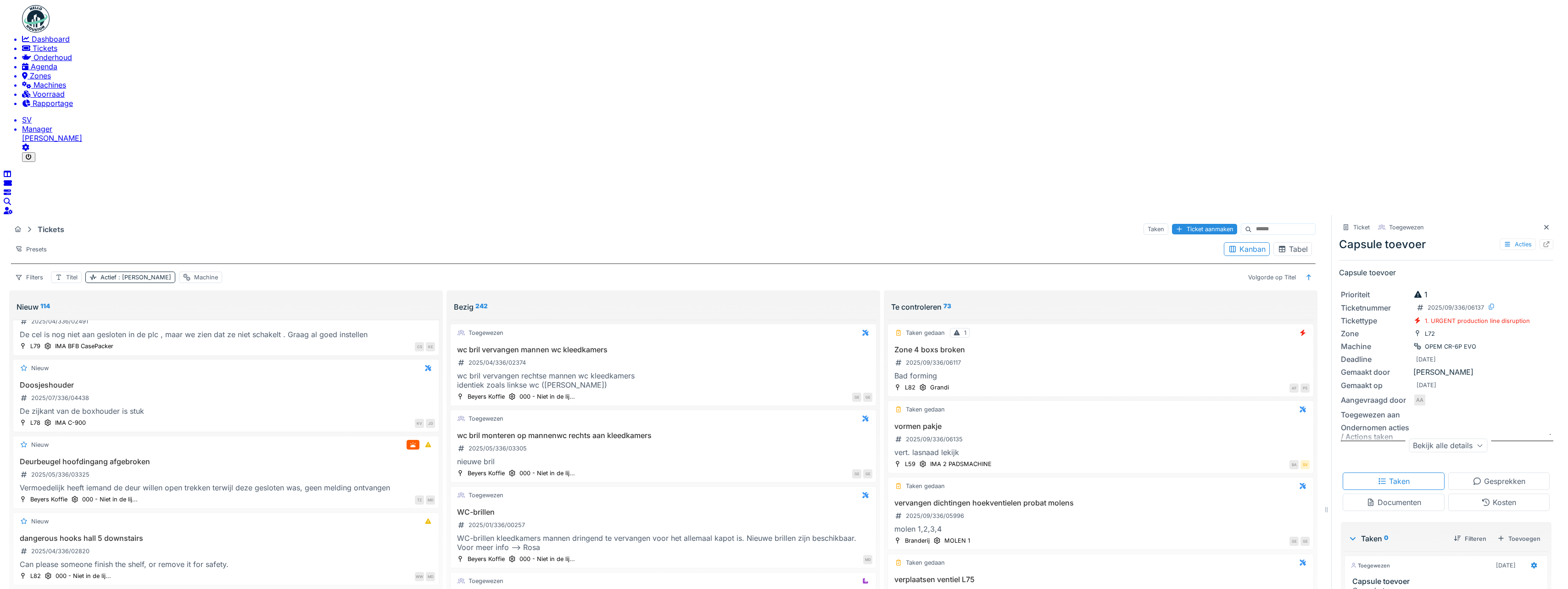
scroll to position [7096, 0]
click at [38, 43] on span "Dashboard" at bounding box center [51, 39] width 38 height 9
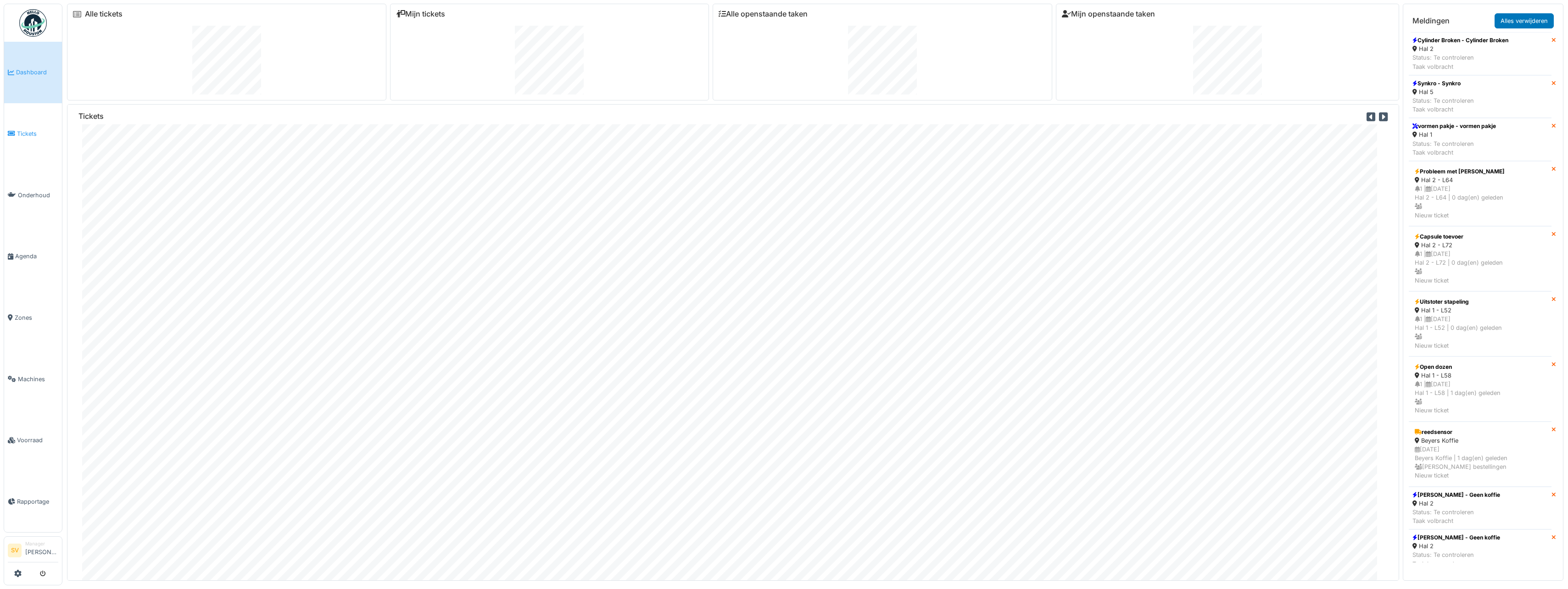
click at [31, 130] on span "Tickets" at bounding box center [37, 133] width 41 height 8
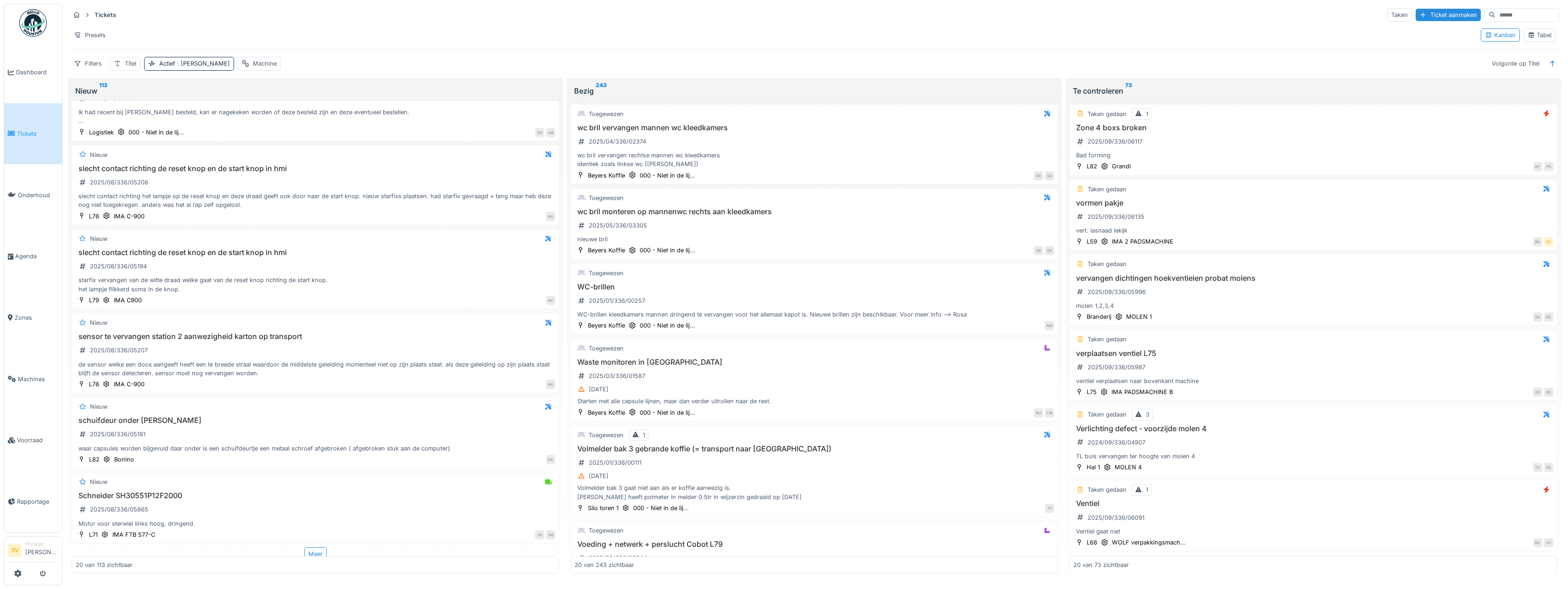
scroll to position [1198, 0]
click at [313, 551] on div "Meer" at bounding box center [316, 550] width 23 height 14
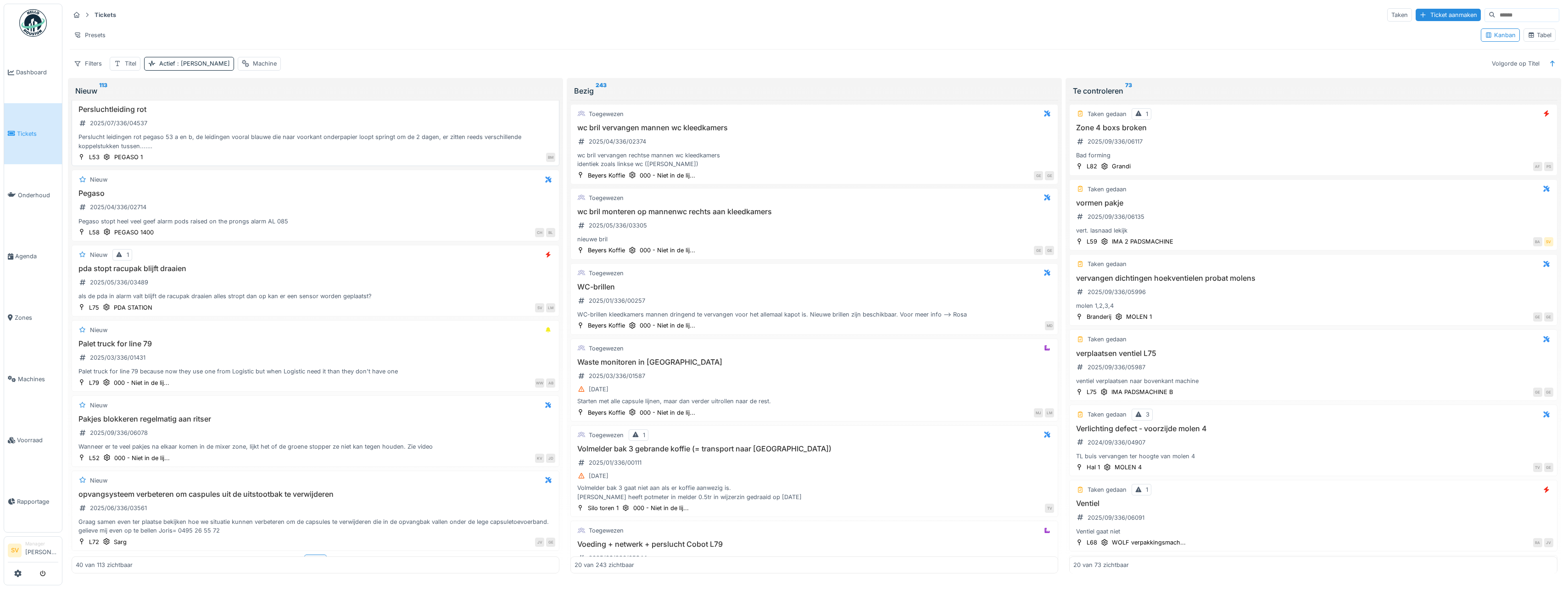
scroll to position [2769, 0]
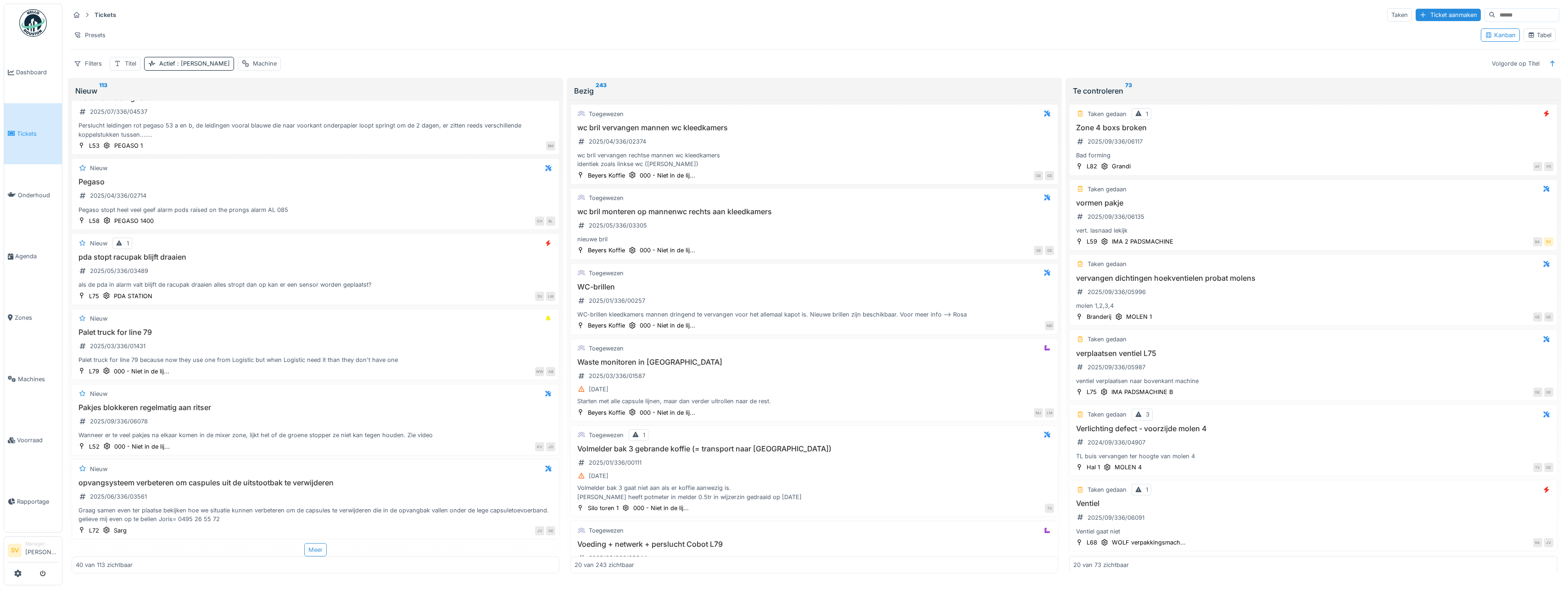
click at [312, 549] on div "Meer" at bounding box center [316, 550] width 23 height 14
drag, startPoint x: 30, startPoint y: 73, endPoint x: 68, endPoint y: 77, distance: 38.2
click at [30, 73] on span "Dashboard" at bounding box center [37, 72] width 42 height 8
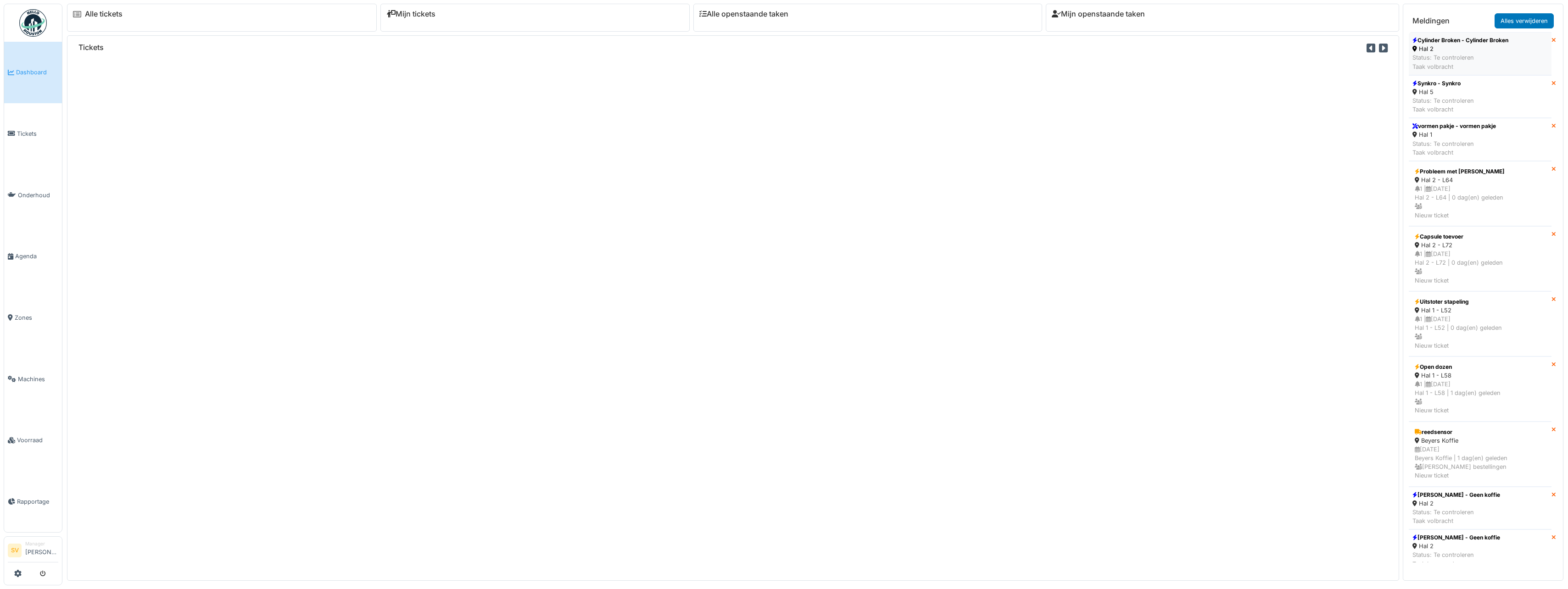
click at [1508, 56] on div "Status: Te controleren Taak volbracht" at bounding box center [1460, 61] width 96 height 17
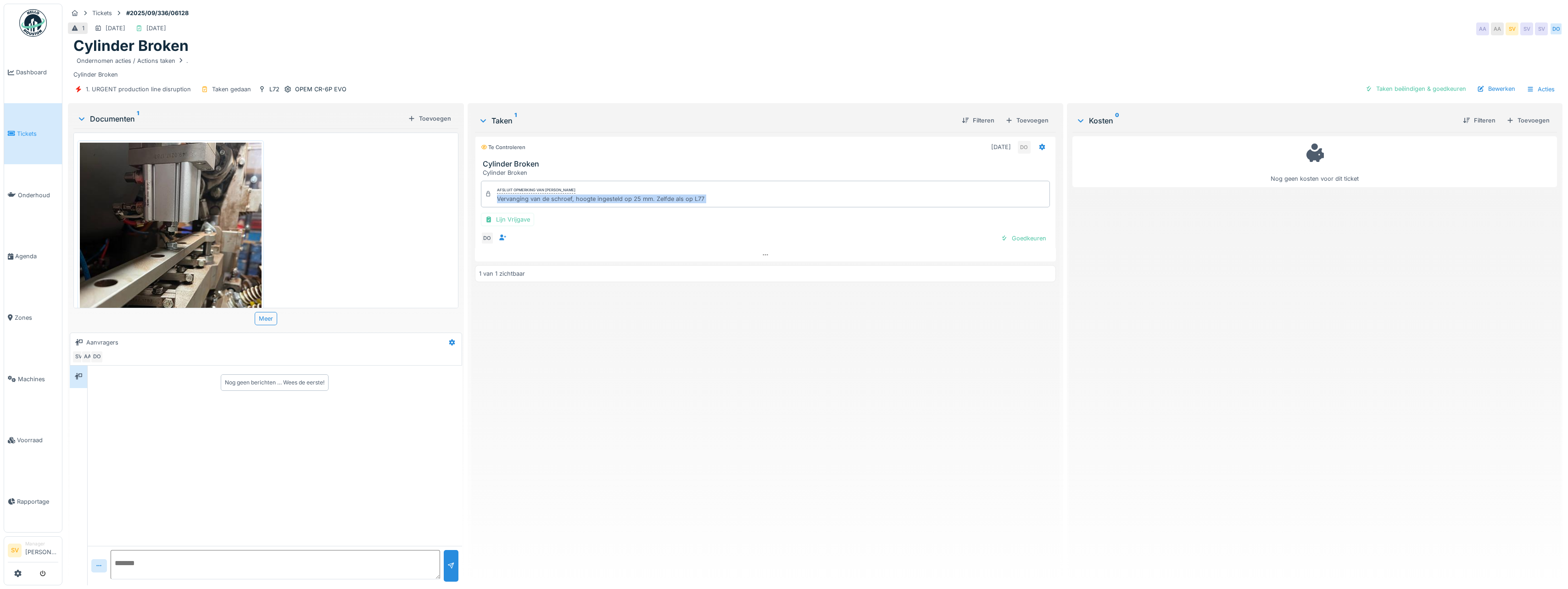
drag, startPoint x: 494, startPoint y: 199, endPoint x: 668, endPoint y: 209, distance: 174.3
click at [668, 209] on div "Afsluit opmerking van [PERSON_NAME] Vervanging van de schroef, hoogte ingesteld…" at bounding box center [765, 212] width 581 height 71
copy div "Vervanging van de schroef, hoogte ingesteld op 25 mm. Zelfde als op L77 Lijn Vr…"
drag, startPoint x: 1420, startPoint y: 90, endPoint x: 1434, endPoint y: 90, distance: 14.0
click at [1420, 89] on div "Taken beëindigen & goedkeuren" at bounding box center [1416, 89] width 108 height 12
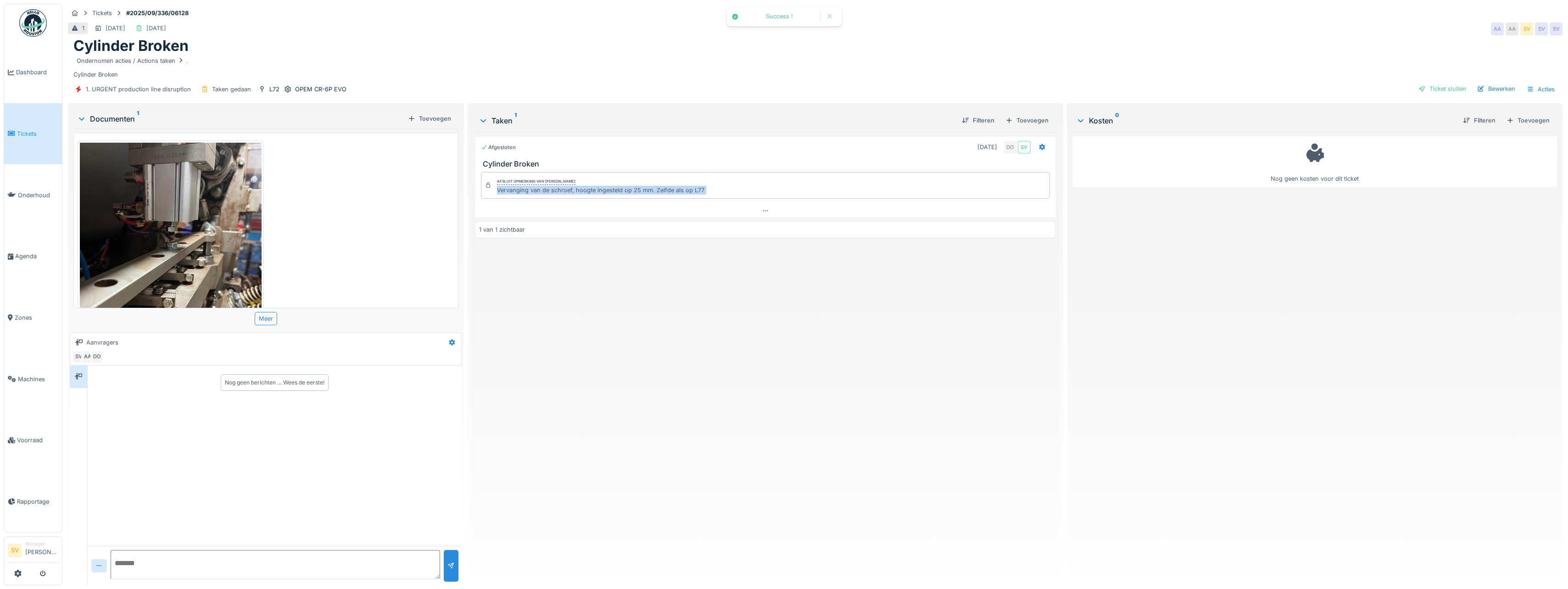
click at [1445, 90] on div "Ticket sluiten" at bounding box center [1442, 89] width 55 height 12
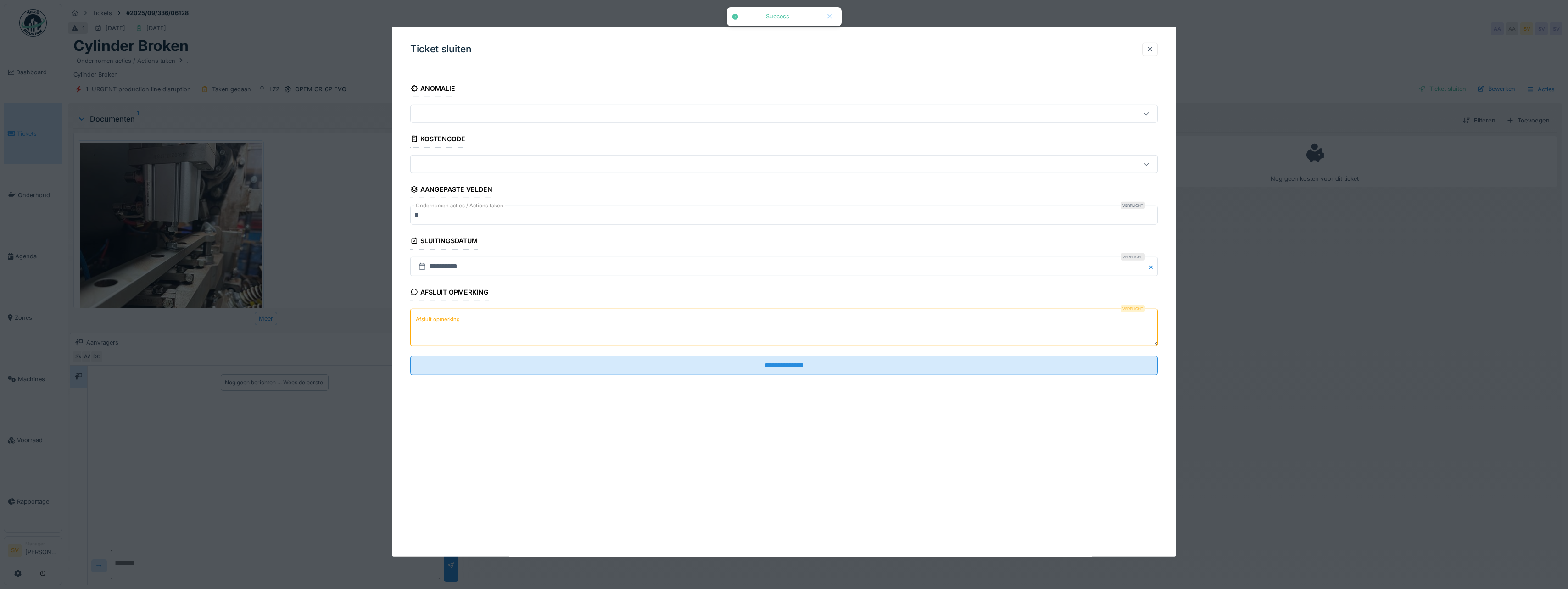
click at [492, 327] on textarea "Afsluit opmerking" at bounding box center [784, 327] width 747 height 38
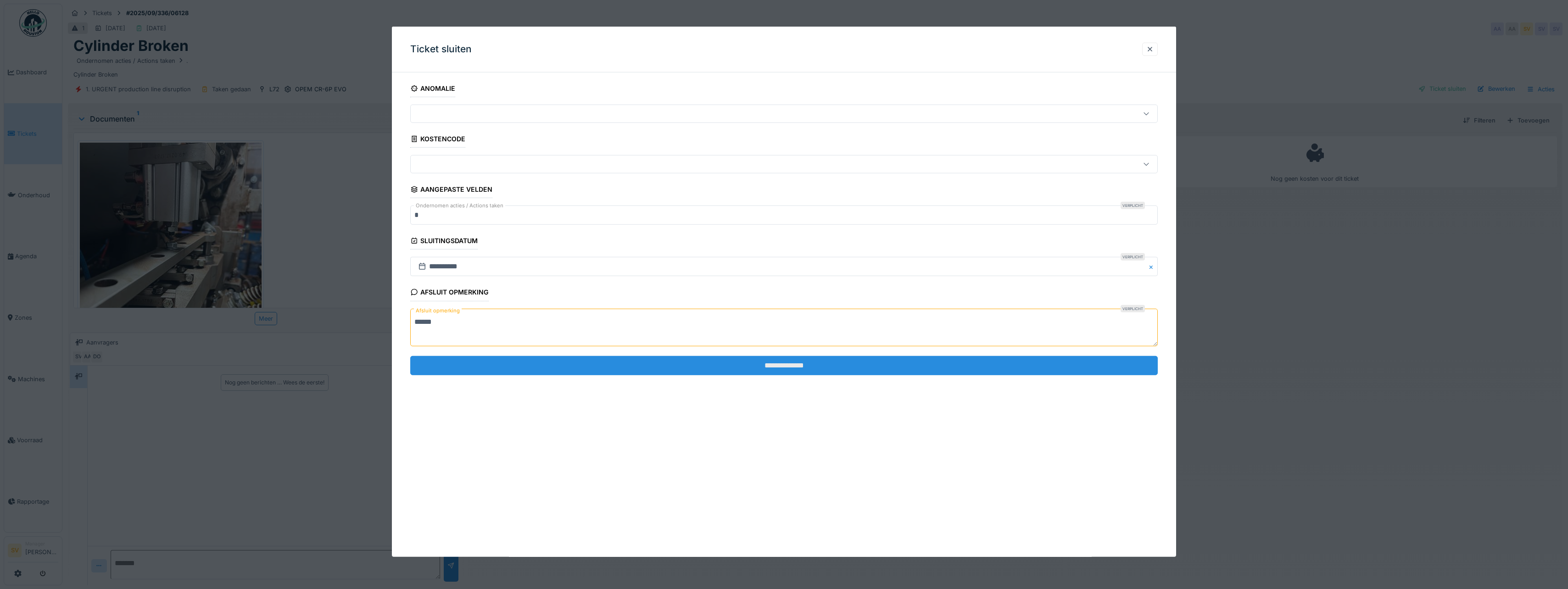
type textarea "******"
click at [702, 362] on input "**********" at bounding box center [784, 365] width 747 height 19
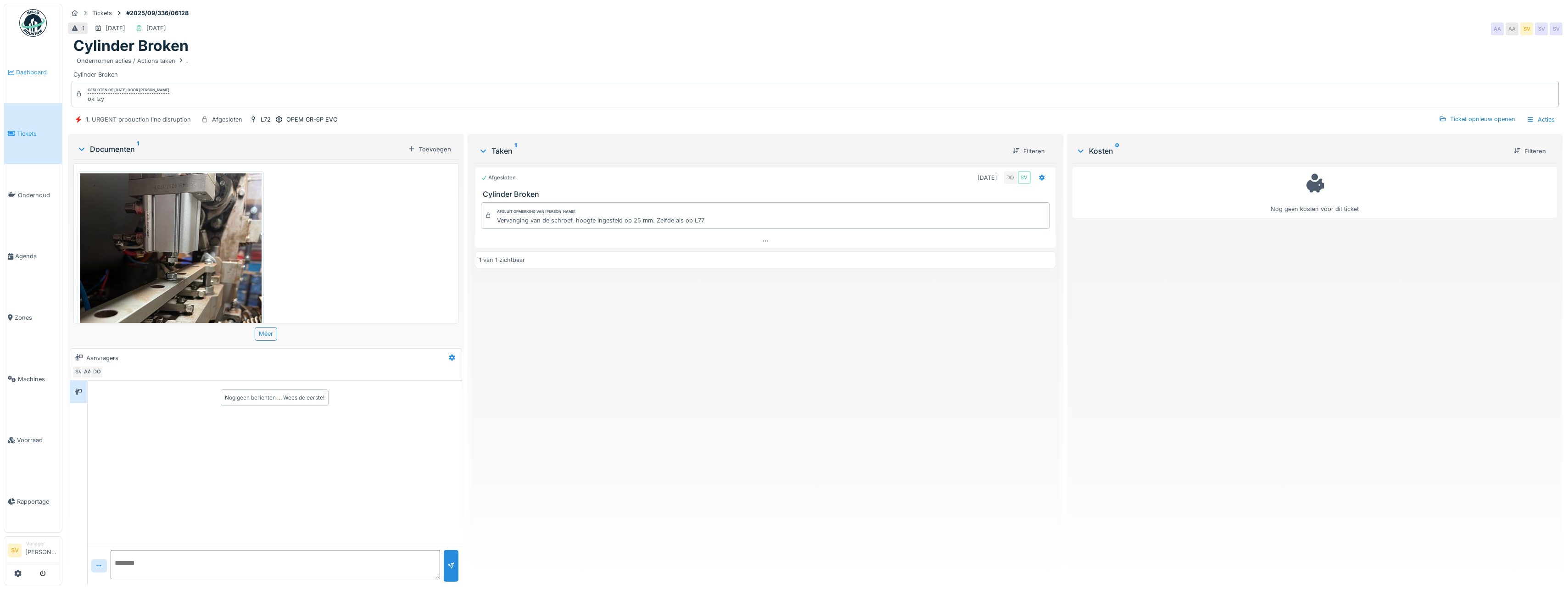
click at [36, 78] on link "Dashboard" at bounding box center [33, 72] width 58 height 61
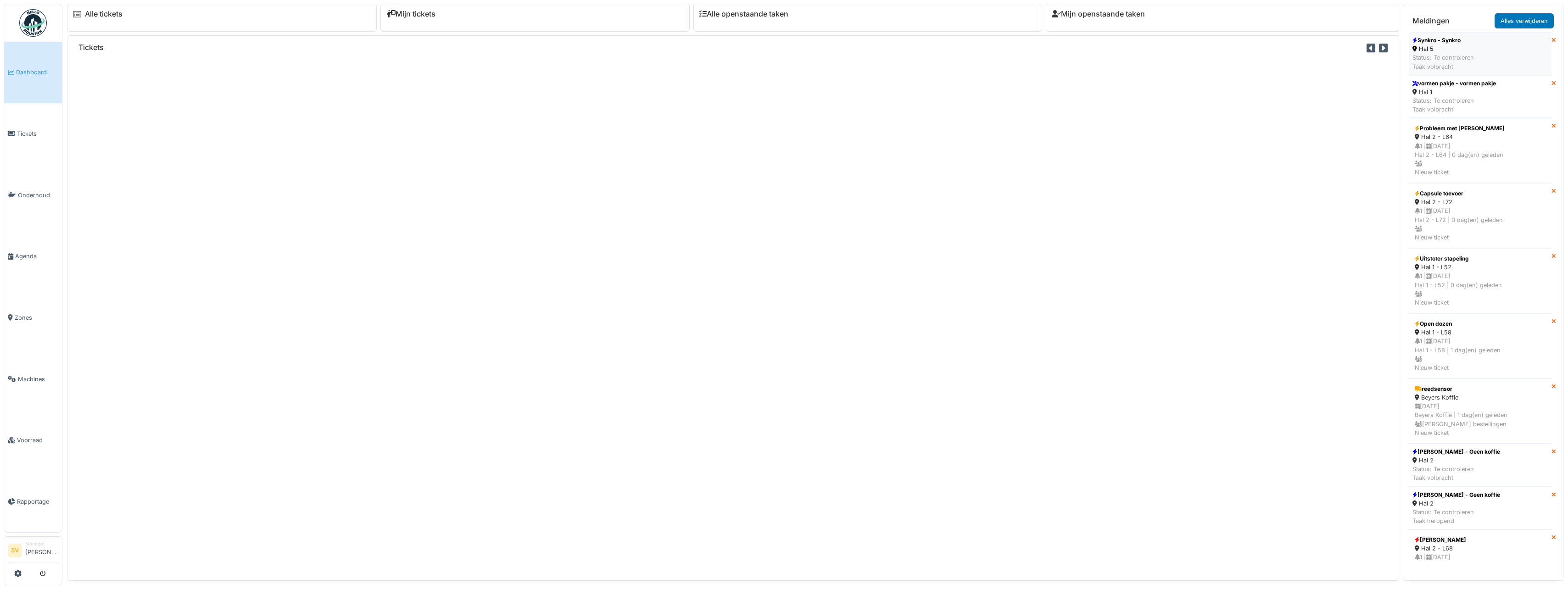
click at [1488, 53] on li "Synkro - Synkro Hal 5 Status: Te controleren Taak volbracht" at bounding box center [1480, 53] width 143 height 43
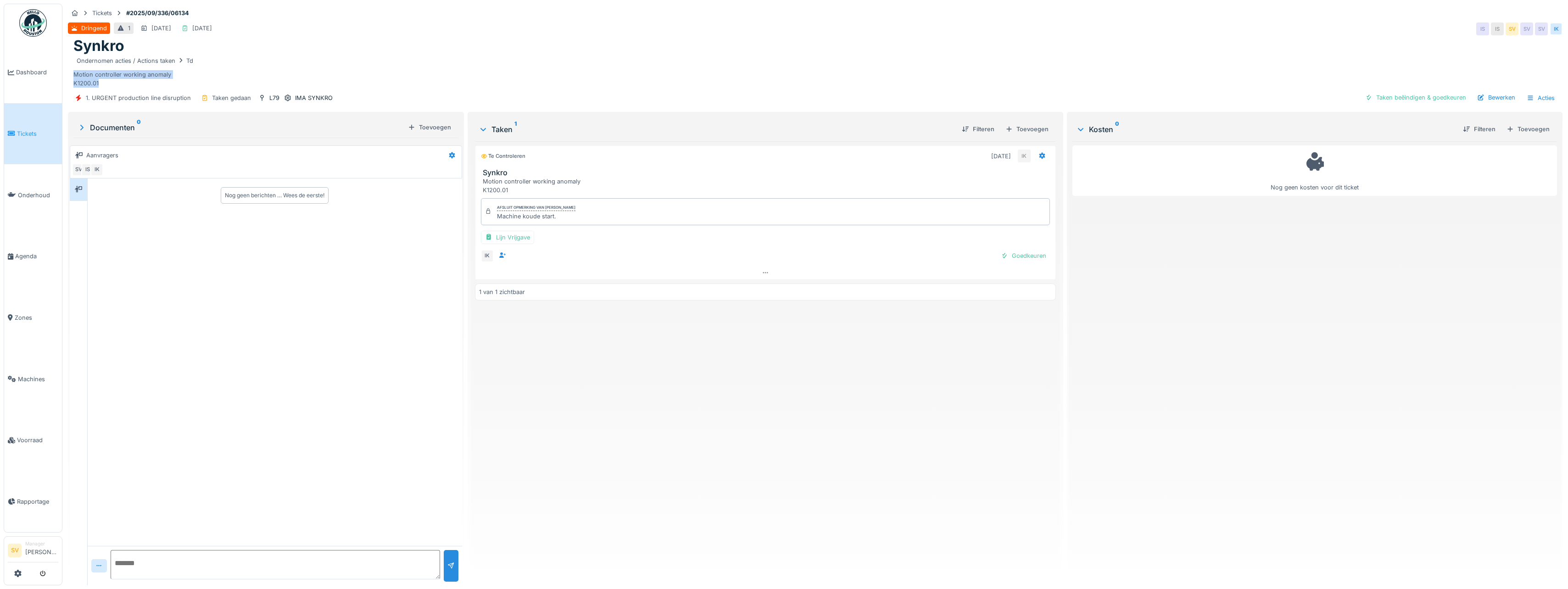
drag, startPoint x: 71, startPoint y: 71, endPoint x: 115, endPoint y: 82, distance: 45.4
click at [115, 82] on div "Synkro Ondernomen acties / Actions taken Td Motion controller working anomaly K…" at bounding box center [815, 62] width 1494 height 51
copy div "Motion controller working anomaly K1200.01"
drag, startPoint x: 493, startPoint y: 215, endPoint x: 555, endPoint y: 221, distance: 62.3
click at [555, 221] on div "Afsluit opmerking van Ismail Kosar Machine koude start." at bounding box center [765, 211] width 569 height 27
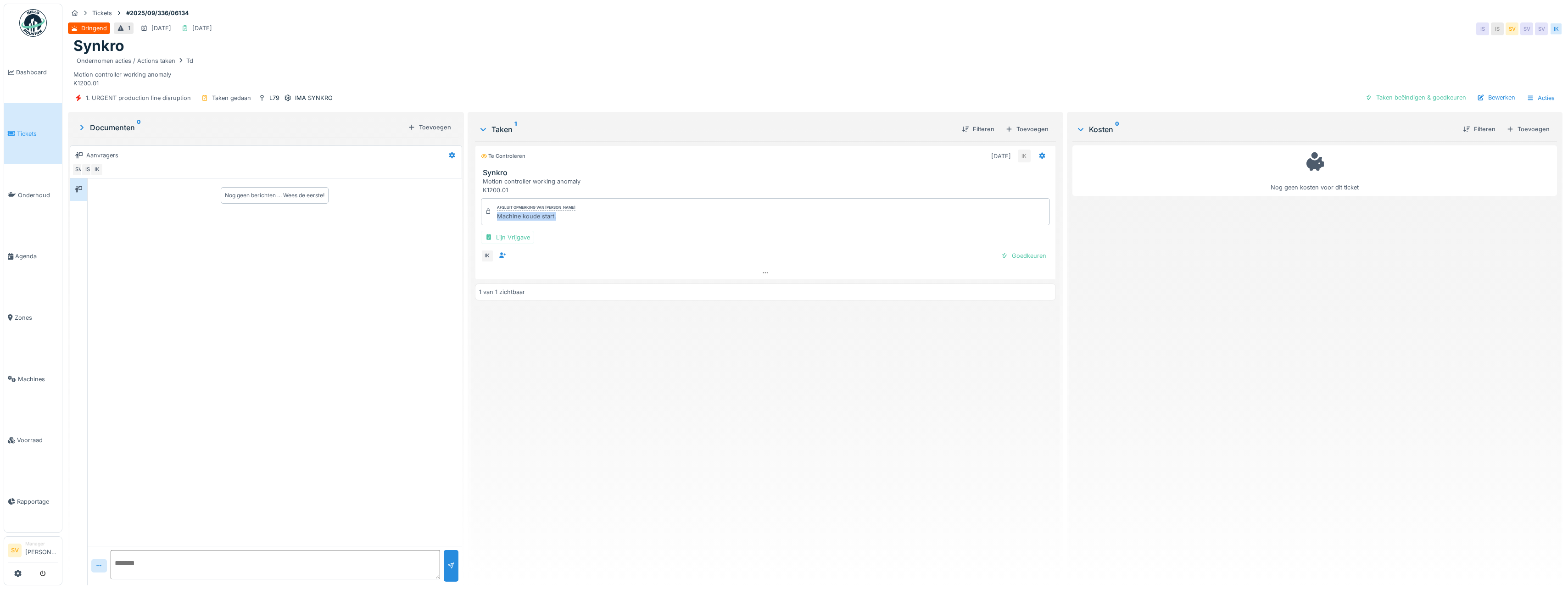
copy div "Machine koude start."
click at [1403, 98] on div "Taken beëindigen & goedkeuren" at bounding box center [1416, 97] width 108 height 12
click at [1431, 99] on div "Ticket sluiten" at bounding box center [1442, 97] width 55 height 12
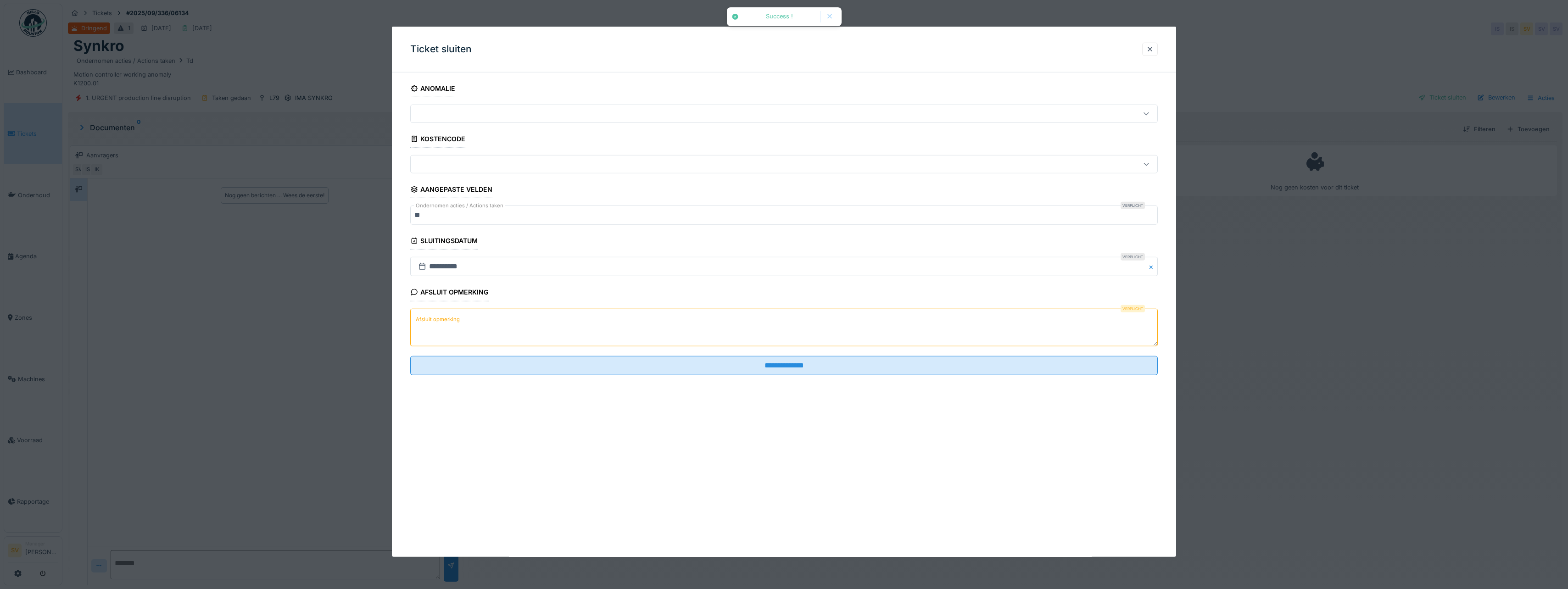
click at [485, 324] on textarea "Afsluit opmerking" at bounding box center [784, 327] width 747 height 38
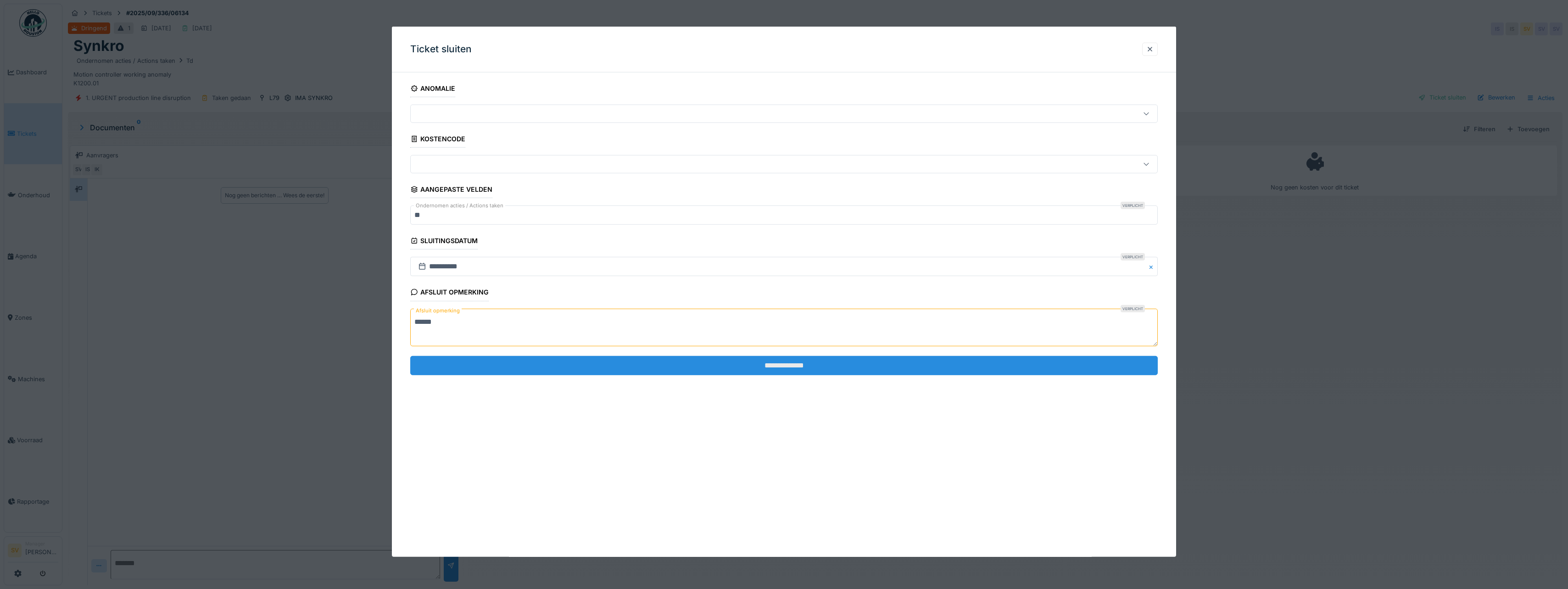
type textarea "******"
click at [679, 359] on input "**********" at bounding box center [784, 365] width 747 height 19
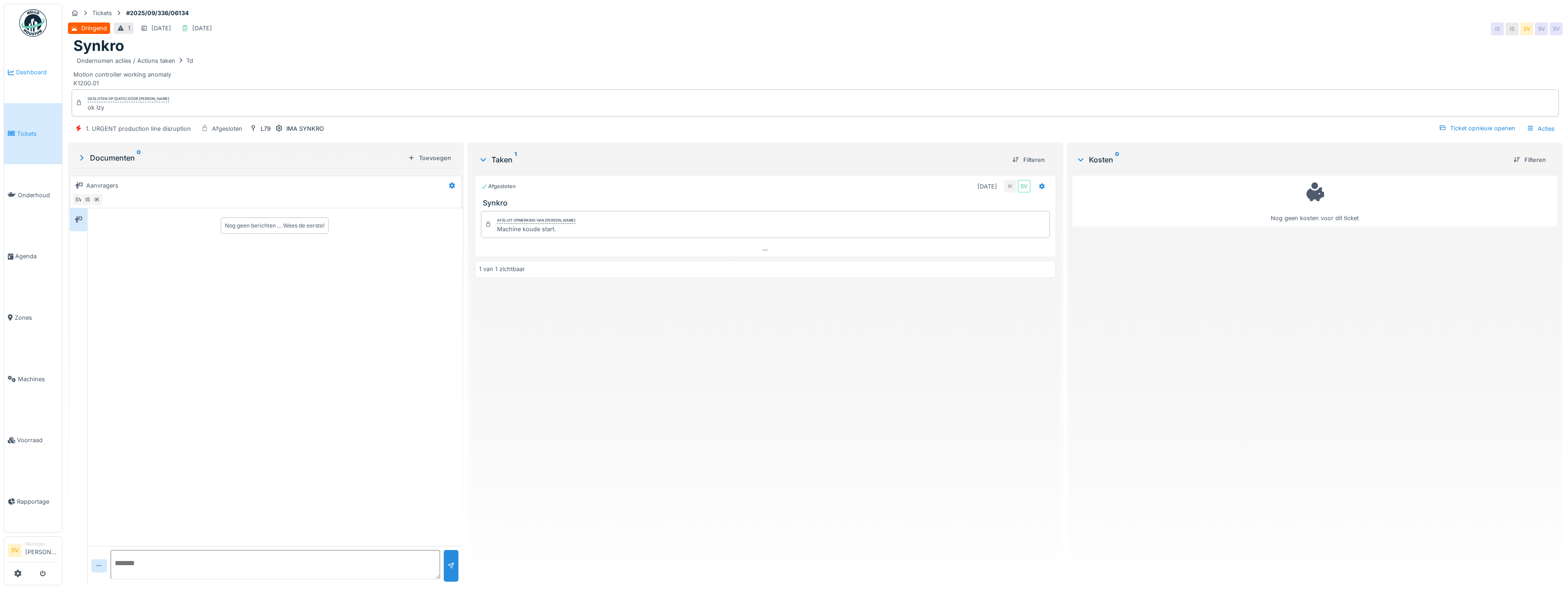
click at [38, 72] on span "Dashboard" at bounding box center [37, 72] width 42 height 8
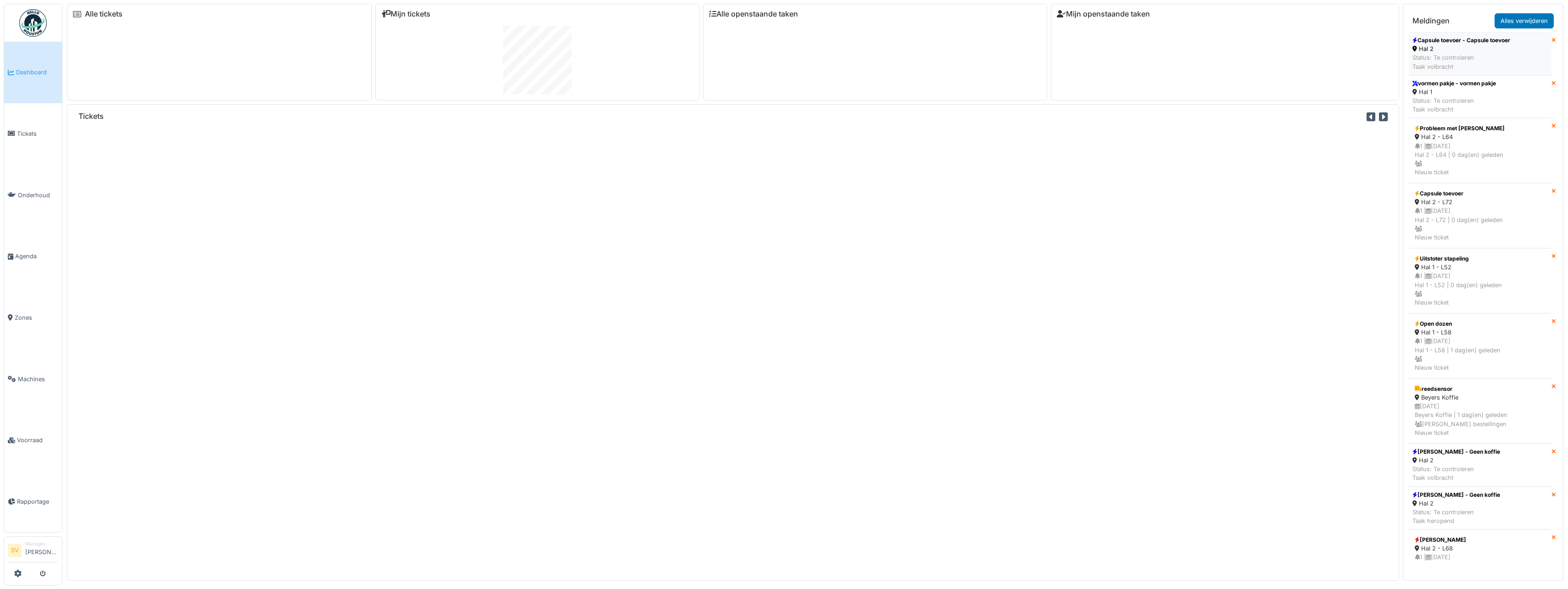
click at [1510, 59] on div "Status: Te controleren Taak volbracht" at bounding box center [1461, 61] width 98 height 17
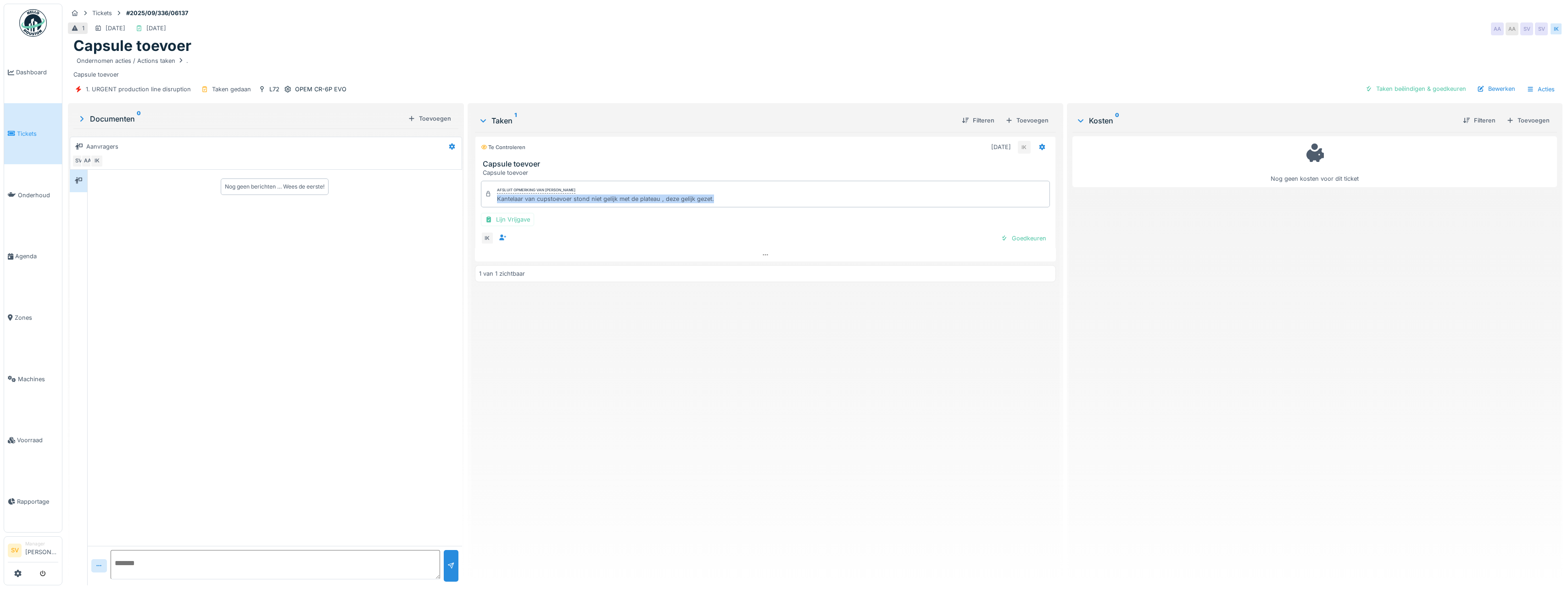
drag, startPoint x: 492, startPoint y: 200, endPoint x: 712, endPoint y: 207, distance: 220.1
click at [712, 207] on div "Afsluit opmerking van [PERSON_NAME] Kantelaar van cupstoevoer stond niet gelijk…" at bounding box center [765, 193] width 569 height 27
copy div "Kantelaar van cupstoevoer stond niet gelijk met de plateau , deze gelijk gezet."
